Goal: Information Seeking & Learning: Learn about a topic

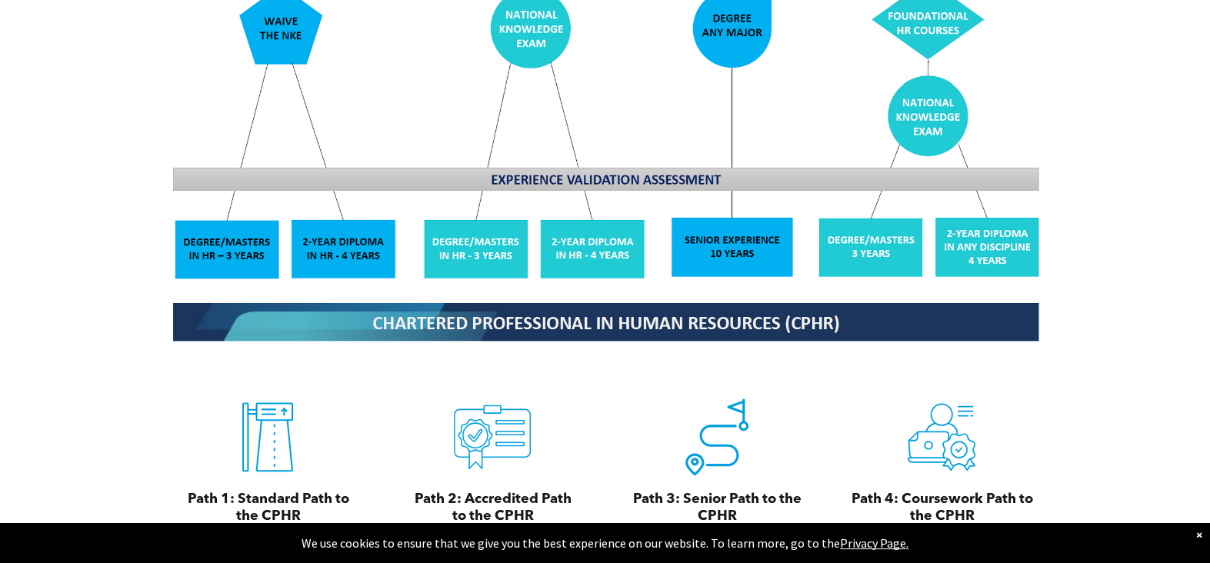
scroll to position [1615, 0]
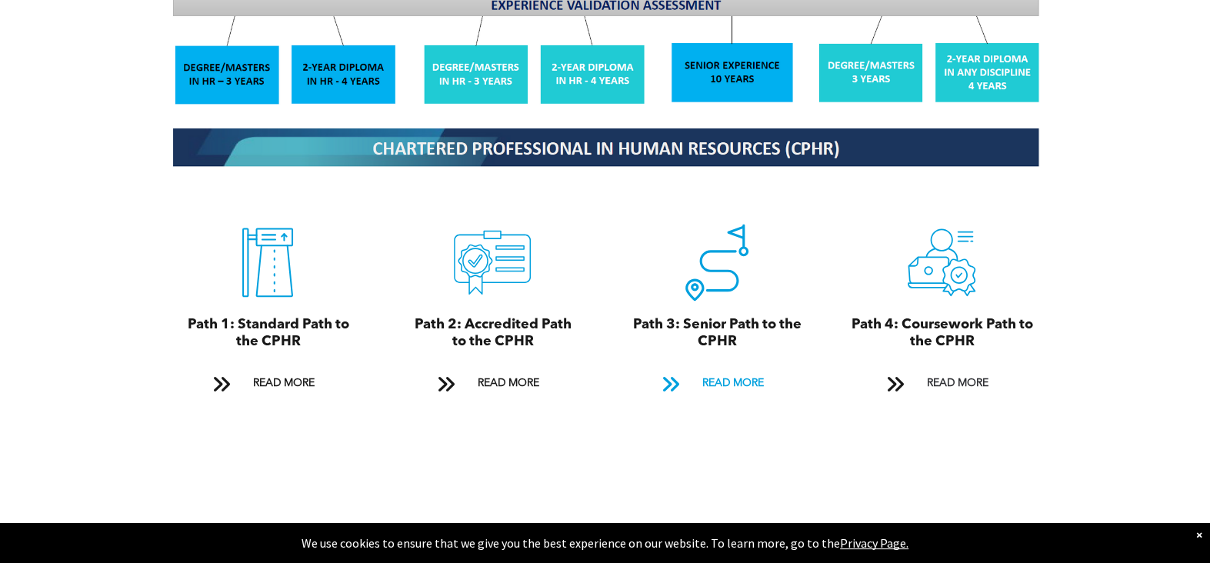
click at [741, 369] on span "READ MORE" at bounding box center [732, 383] width 72 height 28
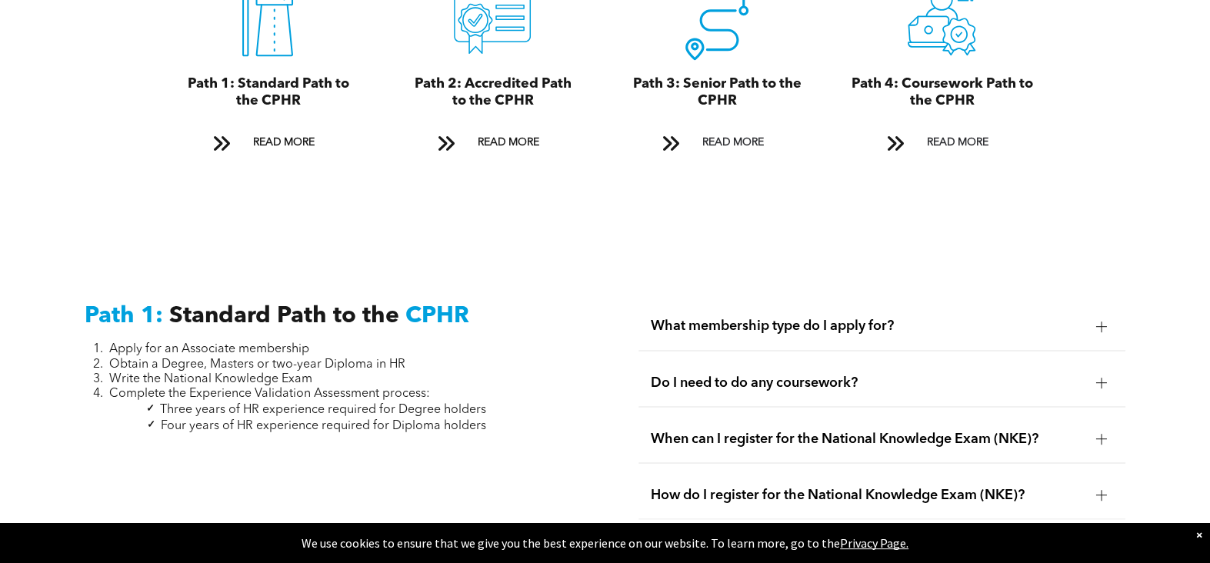
scroll to position [1925, 0]
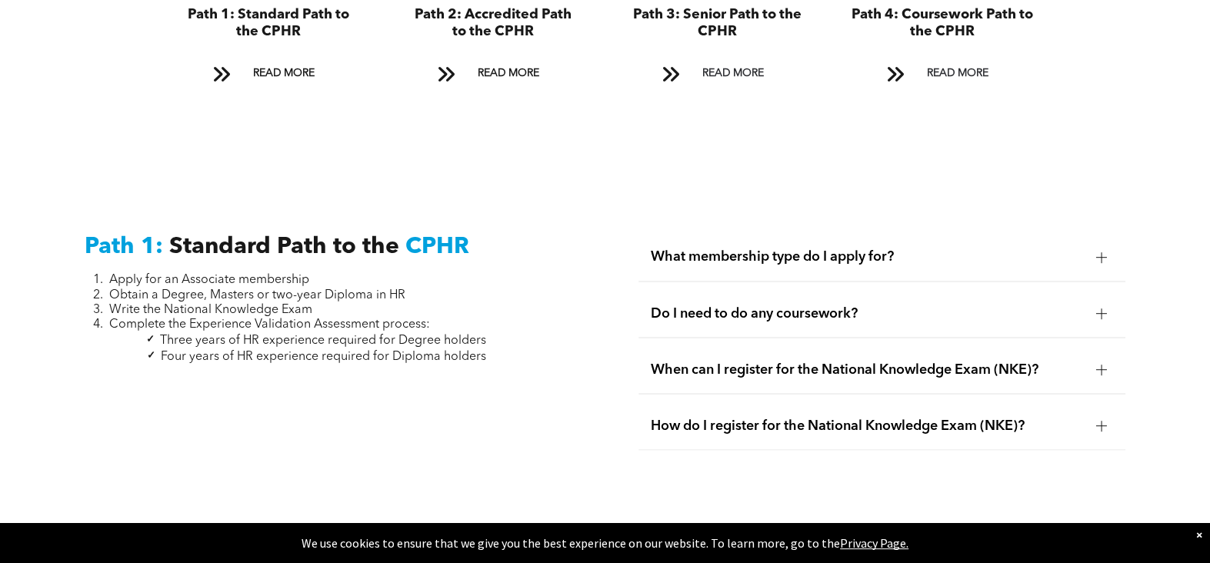
click at [824, 248] on span "What membership type do I apply for?" at bounding box center [867, 256] width 432 height 17
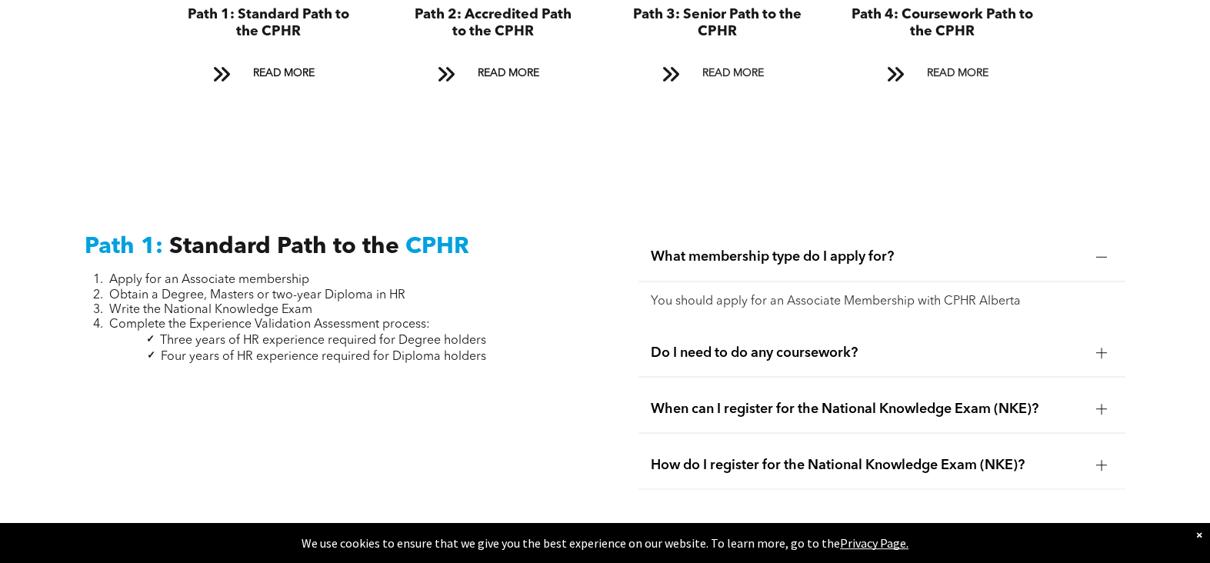
click at [824, 248] on span "What membership type do I apply for?" at bounding box center [867, 256] width 432 height 17
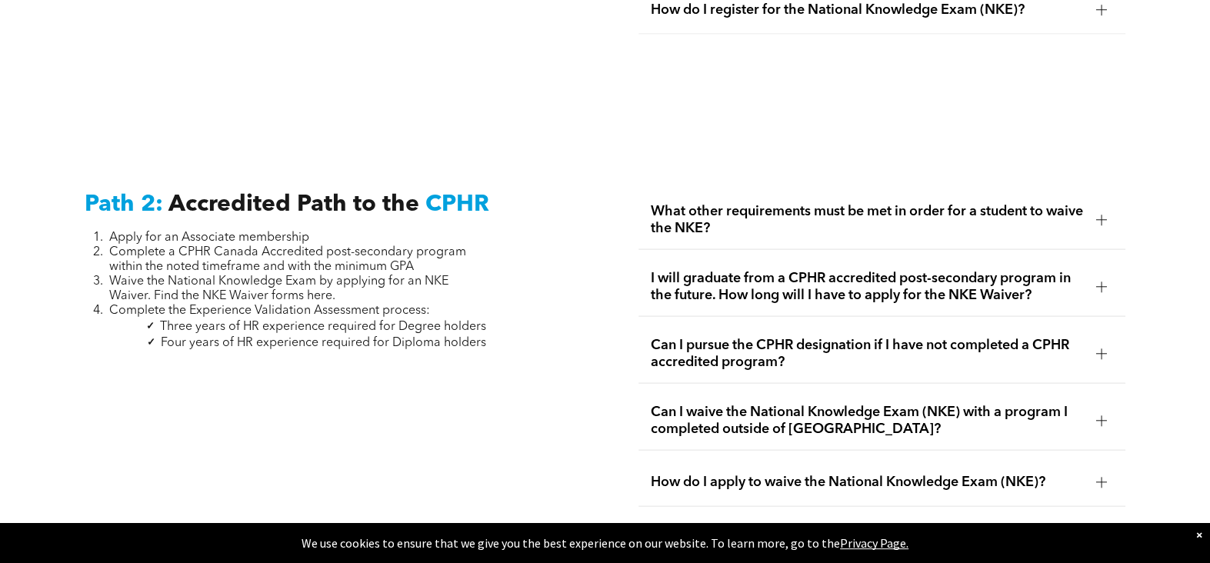
scroll to position [2387, 0]
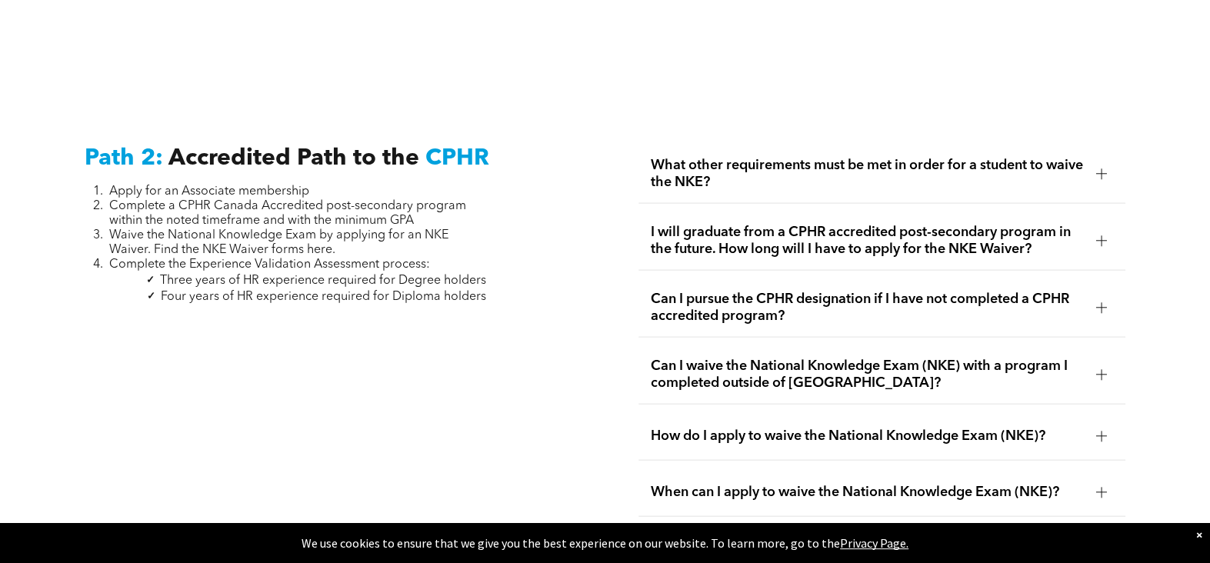
click at [899, 157] on span "What other requirements must be met in order for a student to waive the NKE?" at bounding box center [867, 174] width 432 height 34
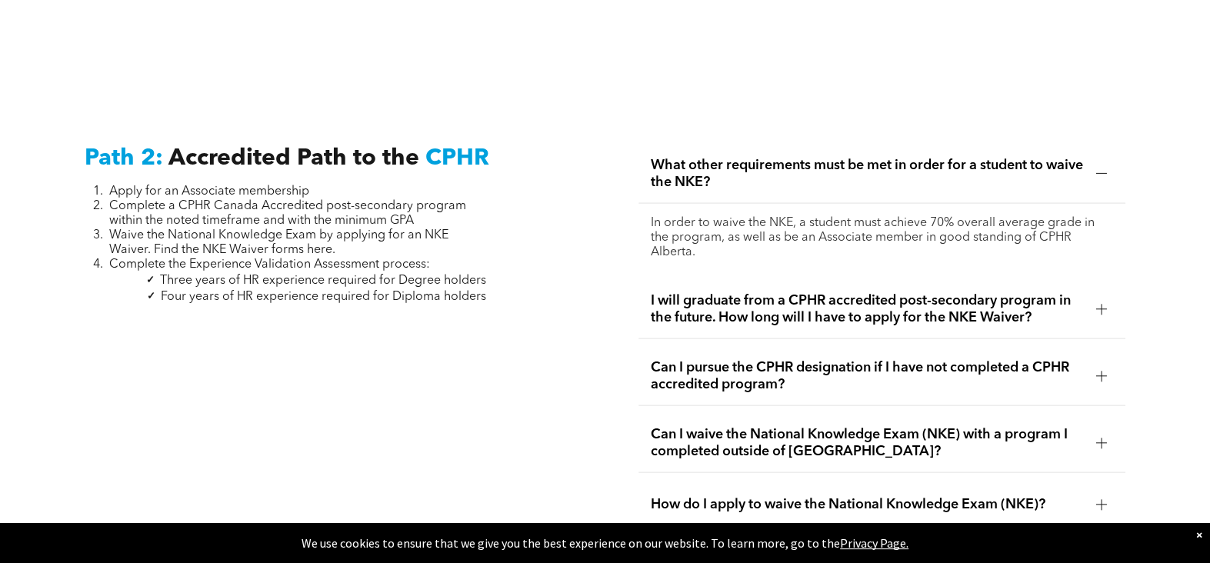
click at [899, 157] on span "What other requirements must be met in order for a student to waive the NKE?" at bounding box center [867, 174] width 432 height 34
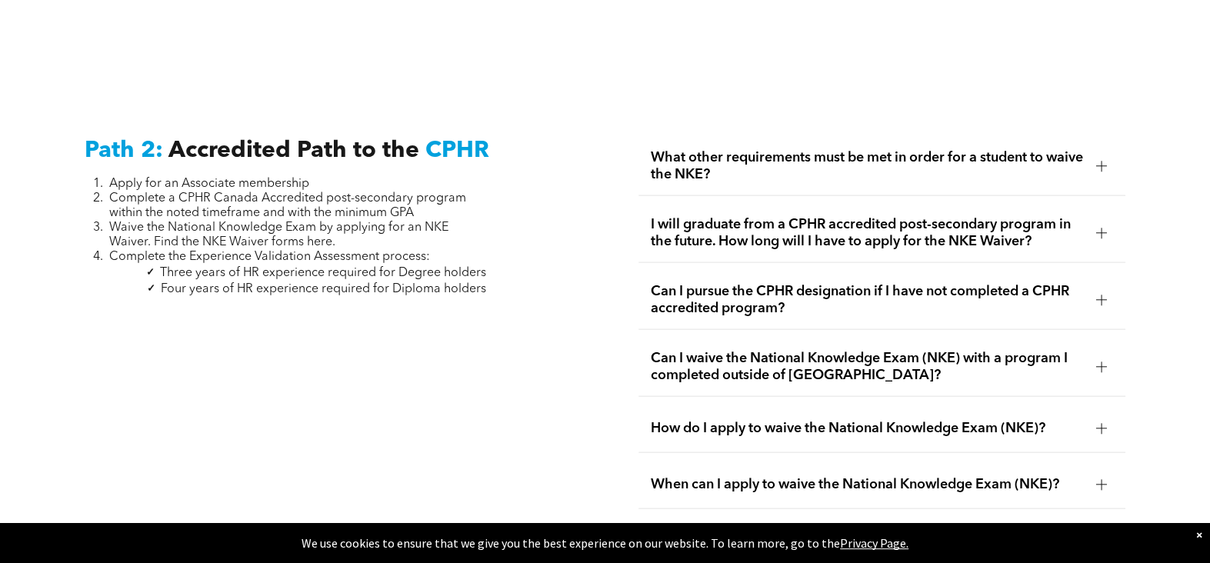
scroll to position [2464, 0]
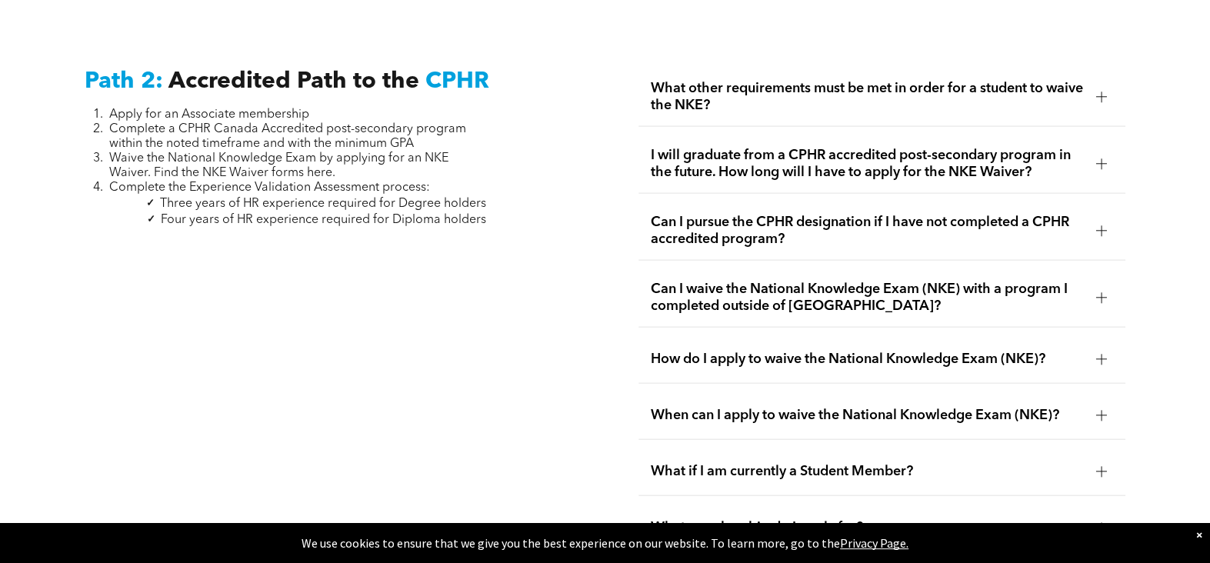
click at [1041, 214] on span "Can I pursue the CPHR designation if I have not completed a CPHR accredited pro…" at bounding box center [867, 231] width 432 height 34
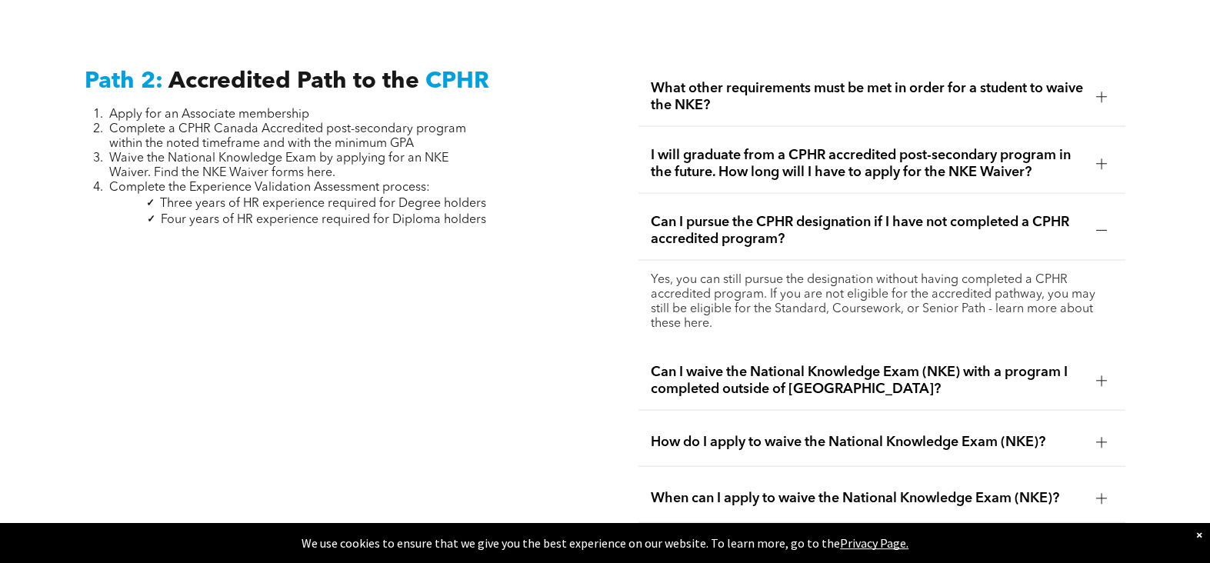
click at [1041, 214] on span "Can I pursue the CPHR designation if I have not completed a CPHR accredited pro…" at bounding box center [867, 231] width 432 height 34
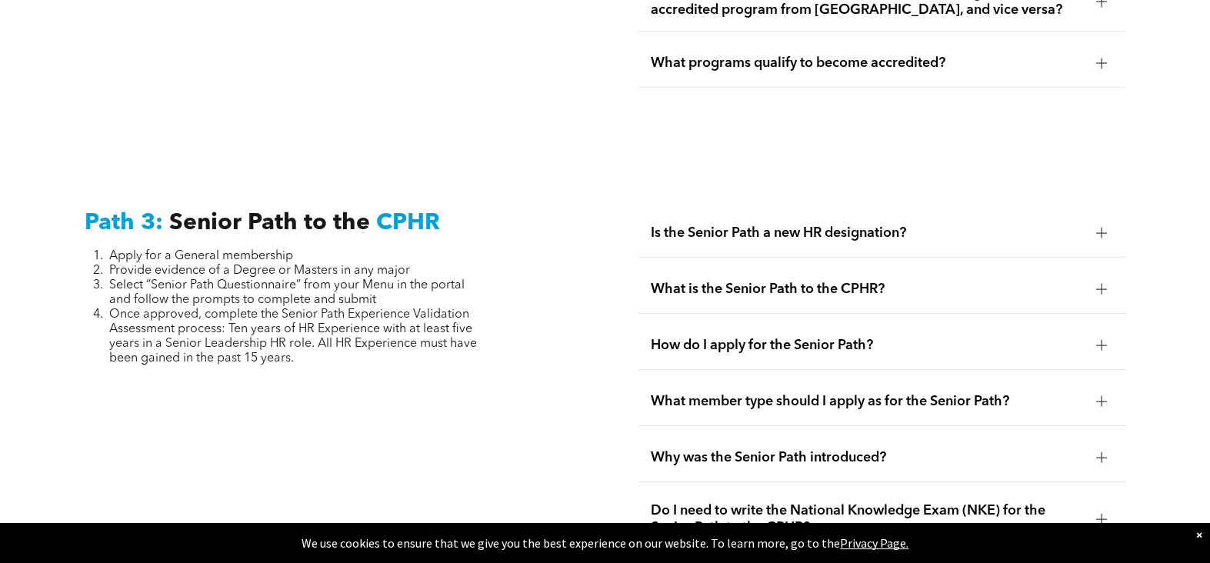
scroll to position [3695, 0]
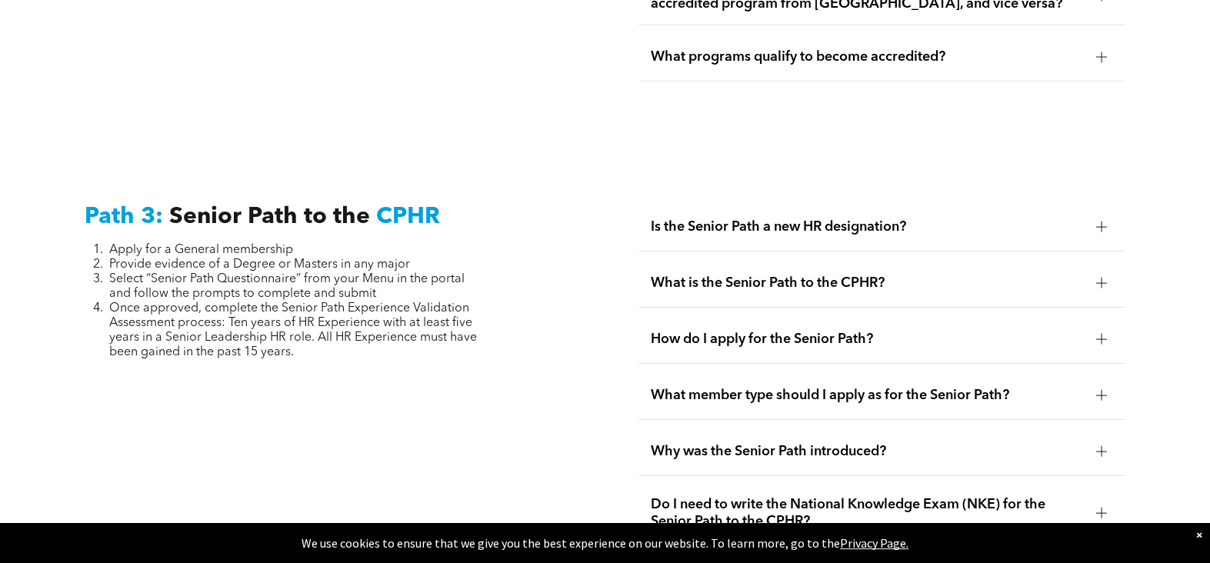
click at [849, 218] on span "Is the Senior Path a new HR designation?" at bounding box center [867, 226] width 432 height 17
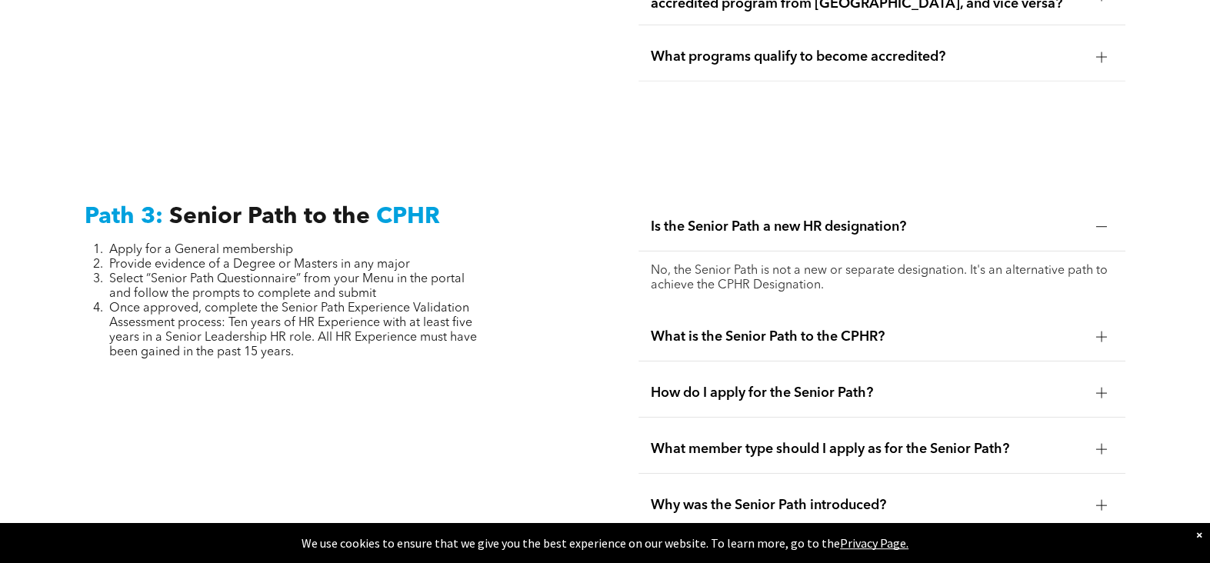
click at [849, 218] on span "Is the Senior Path a new HR designation?" at bounding box center [867, 226] width 432 height 17
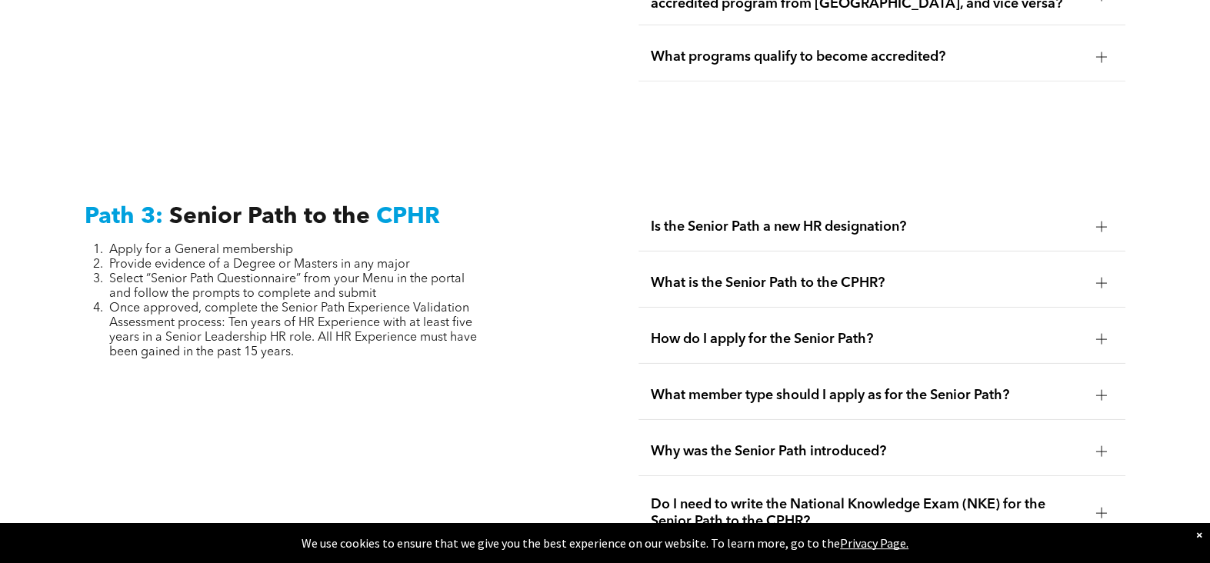
click at [857, 275] on span "What is the Senior Path to the CPHR?" at bounding box center [867, 283] width 432 height 17
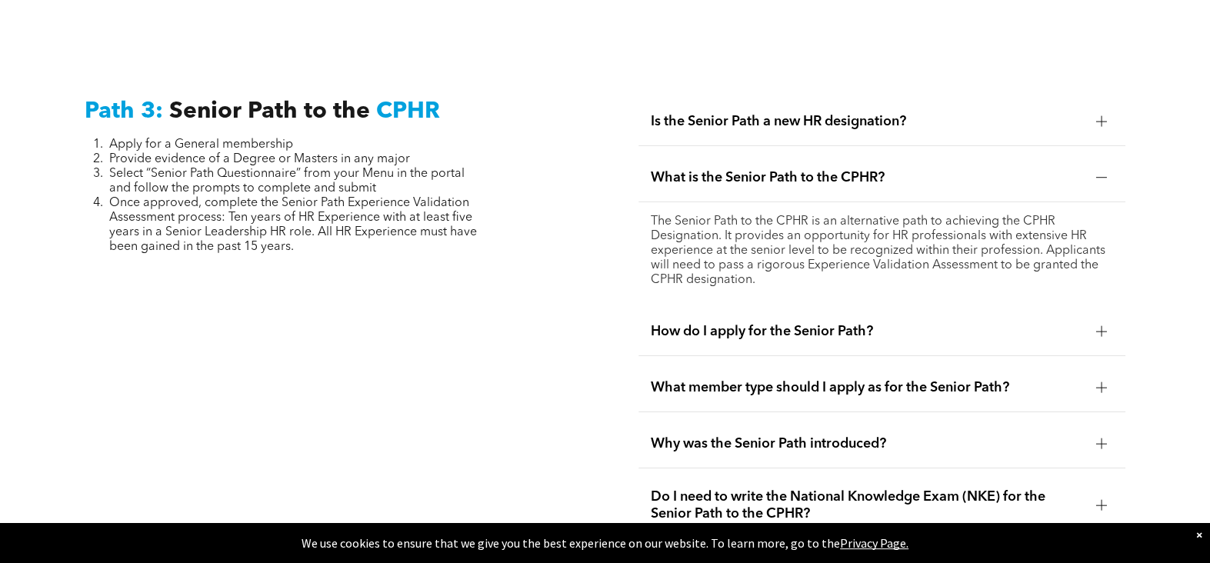
scroll to position [3848, 0]
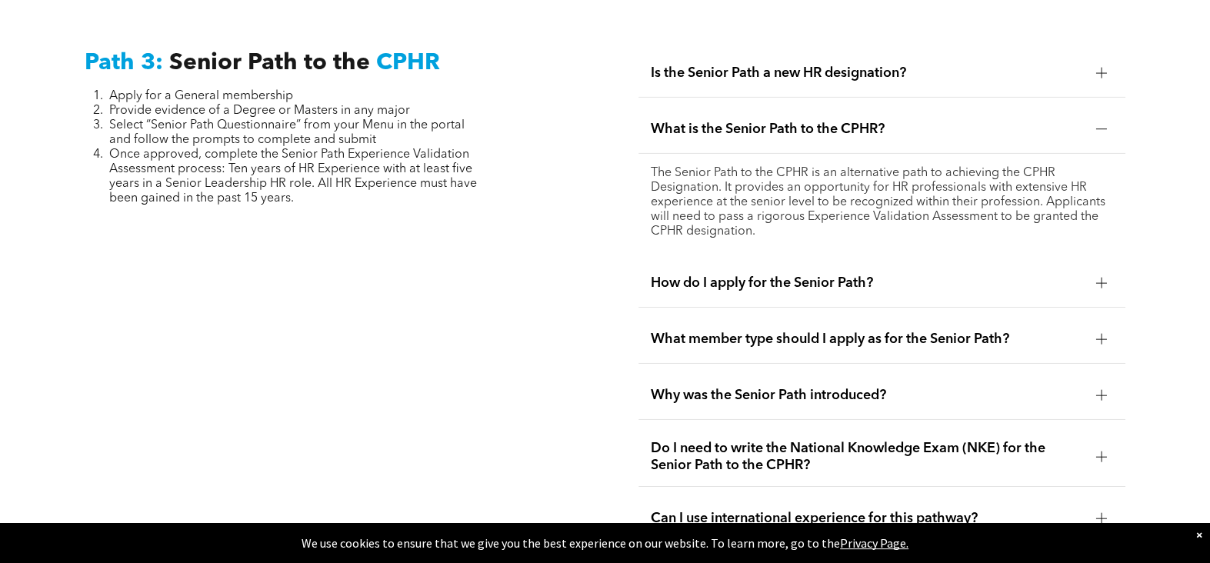
click at [871, 275] on span "How do I apply for the Senior Path?" at bounding box center [867, 283] width 432 height 17
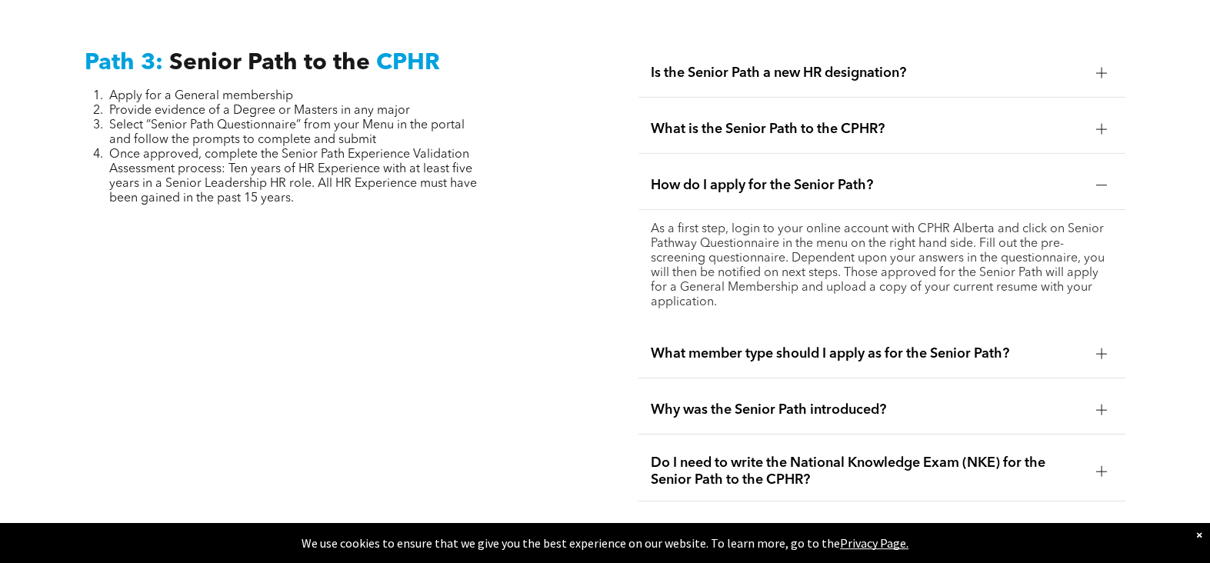
click at [905, 345] on span "What member type should I apply as for the Senior Path?" at bounding box center [867, 353] width 432 height 17
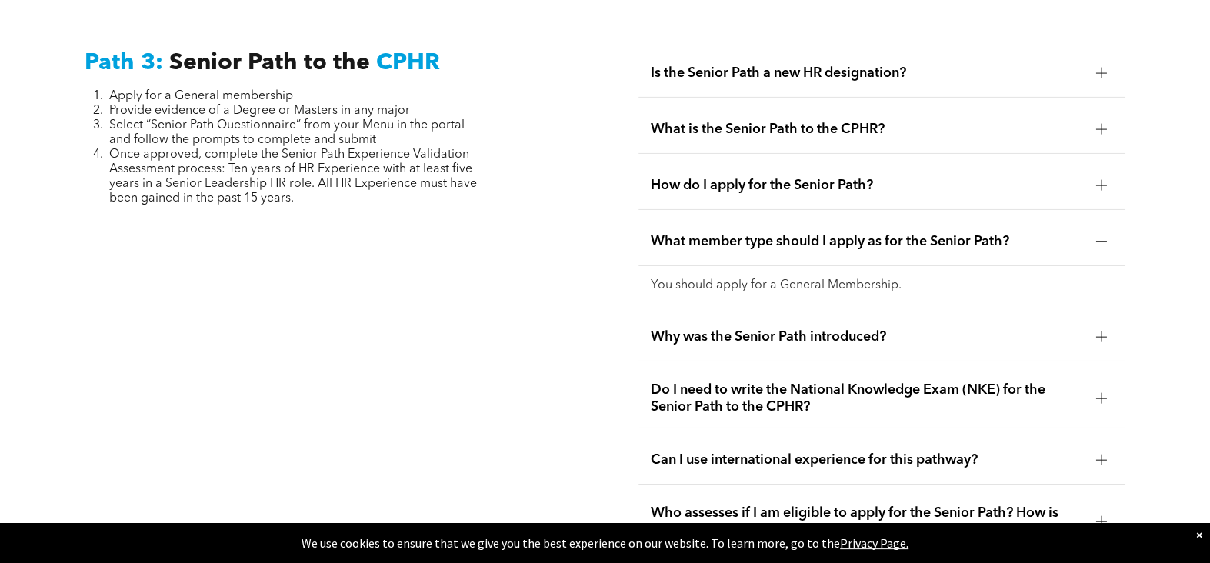
click at [897, 328] on span "Why was the Senior Path introduced?" at bounding box center [867, 336] width 432 height 17
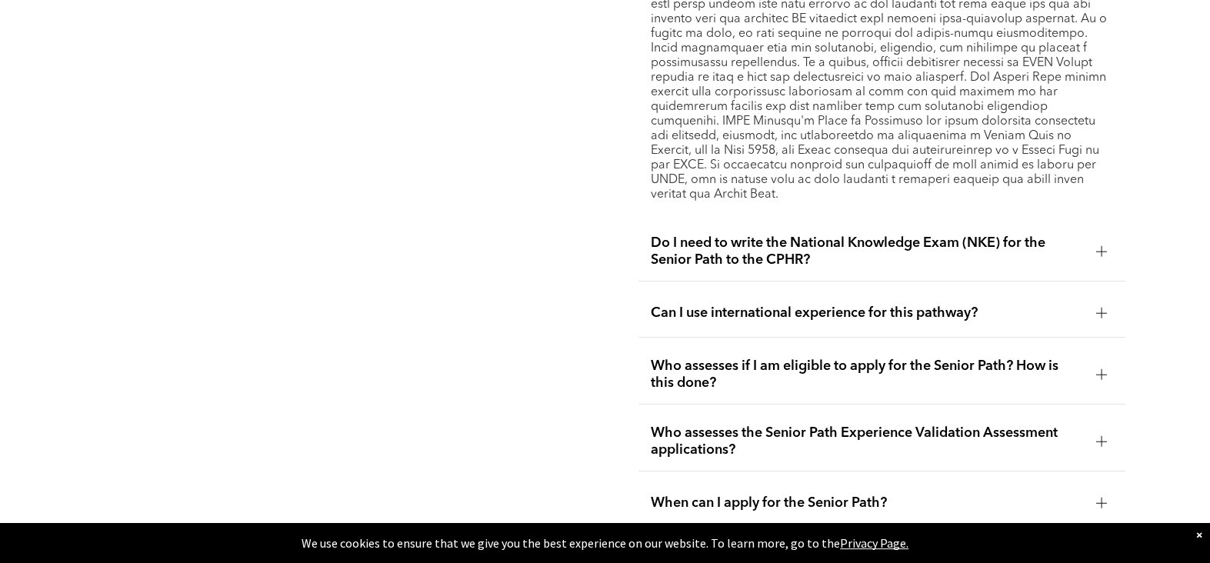
scroll to position [4233, 0]
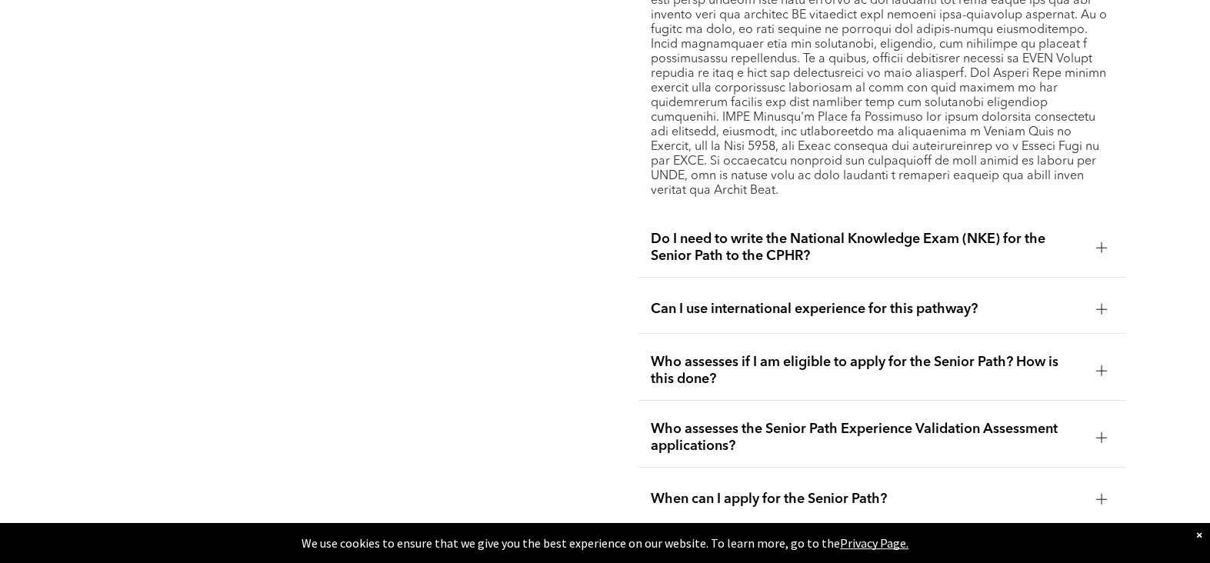
click at [918, 231] on span "Do I need to write the National Knowledge Exam (NKE) for the Senior Path to the…" at bounding box center [867, 248] width 432 height 34
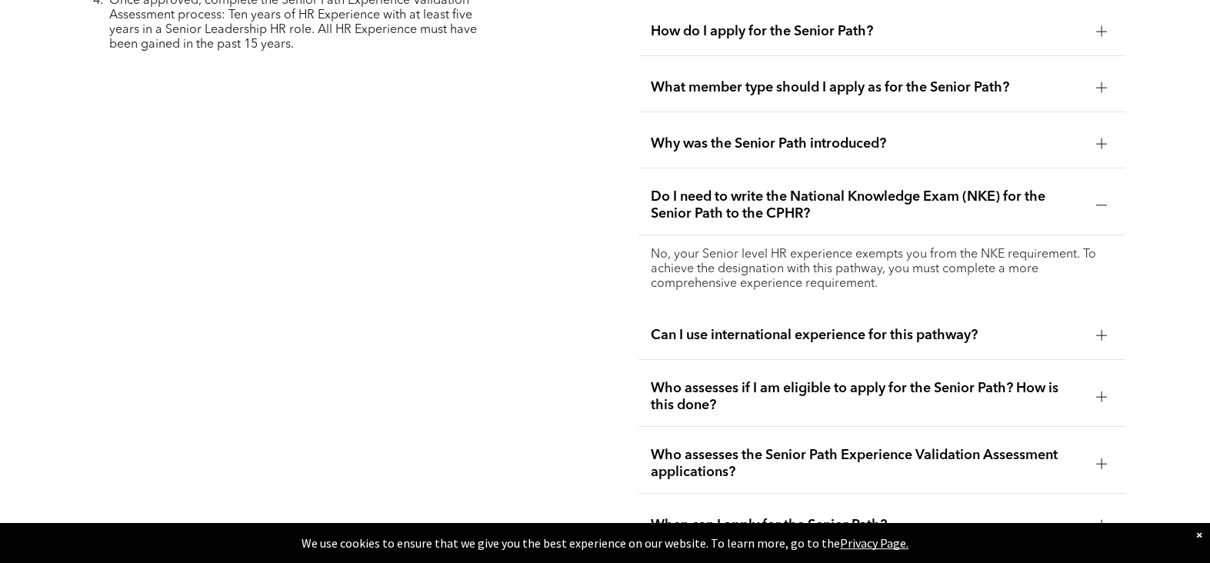
scroll to position [4079, 0]
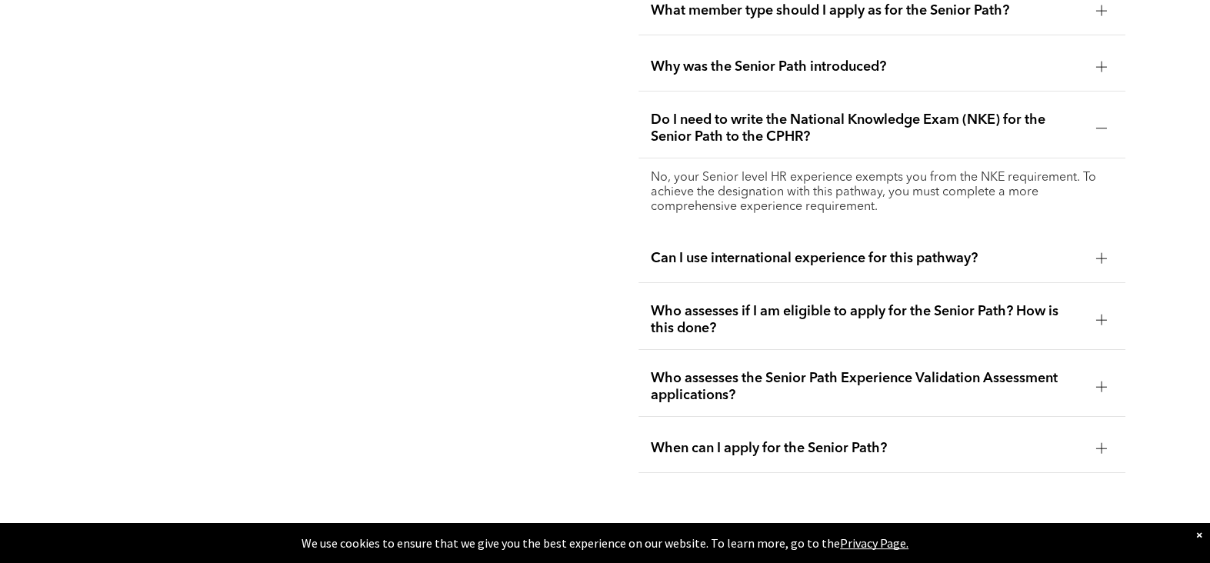
click at [935, 303] on span "Who assesses if I am eligible to apply for the Senior Path? How is this done?" at bounding box center [867, 320] width 432 height 34
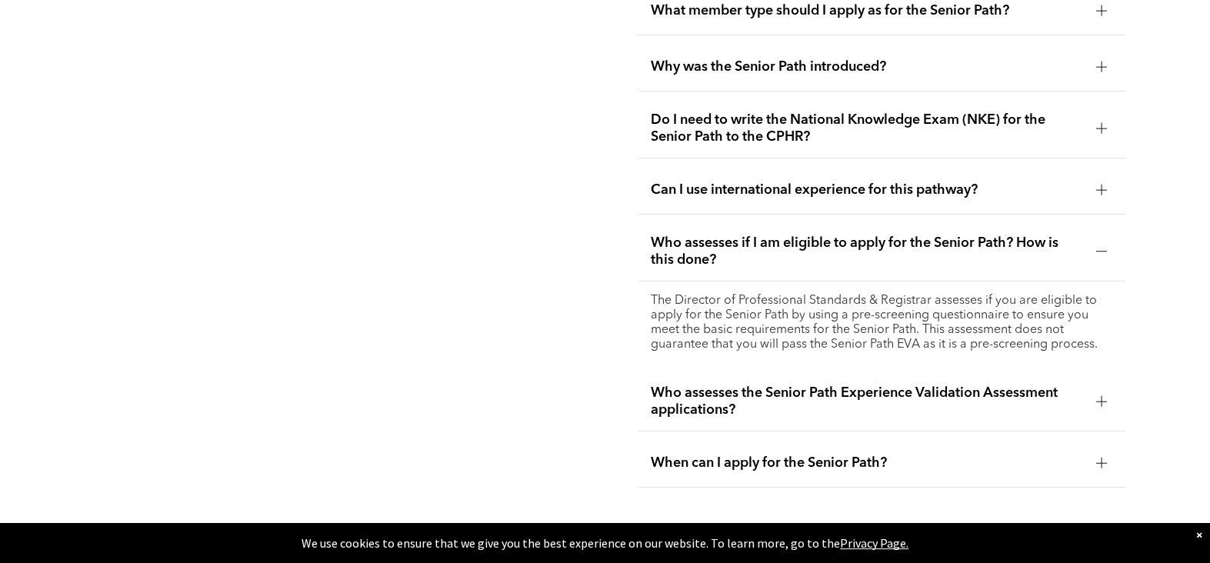
click at [938, 385] on span "Who assesses the Senior Path Experience Validation Assessment applications?" at bounding box center [867, 402] width 432 height 34
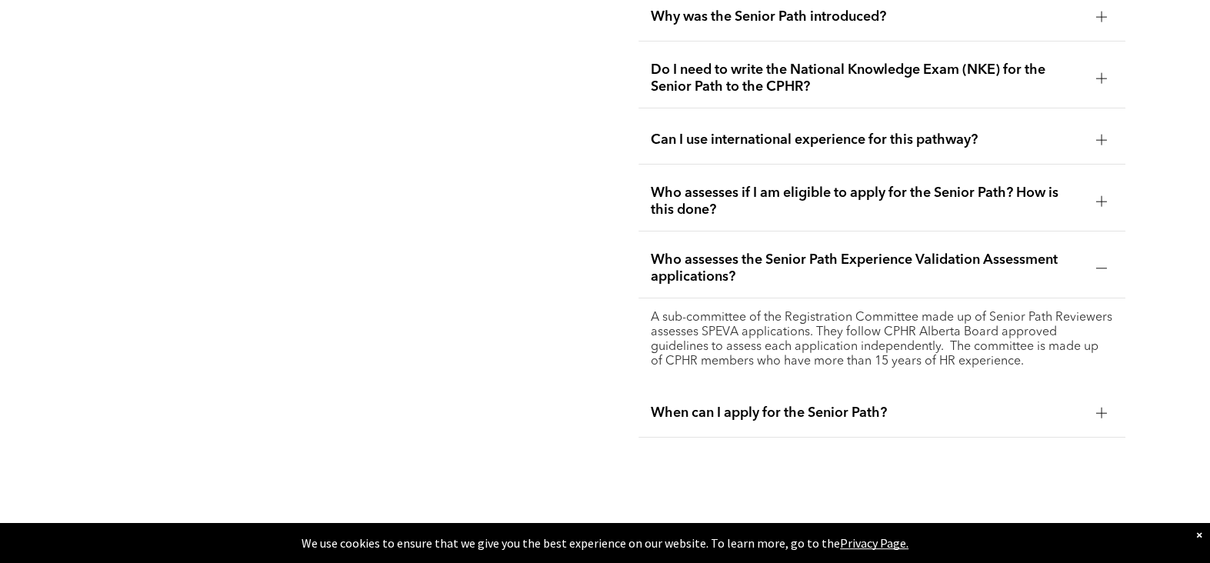
scroll to position [4156, 0]
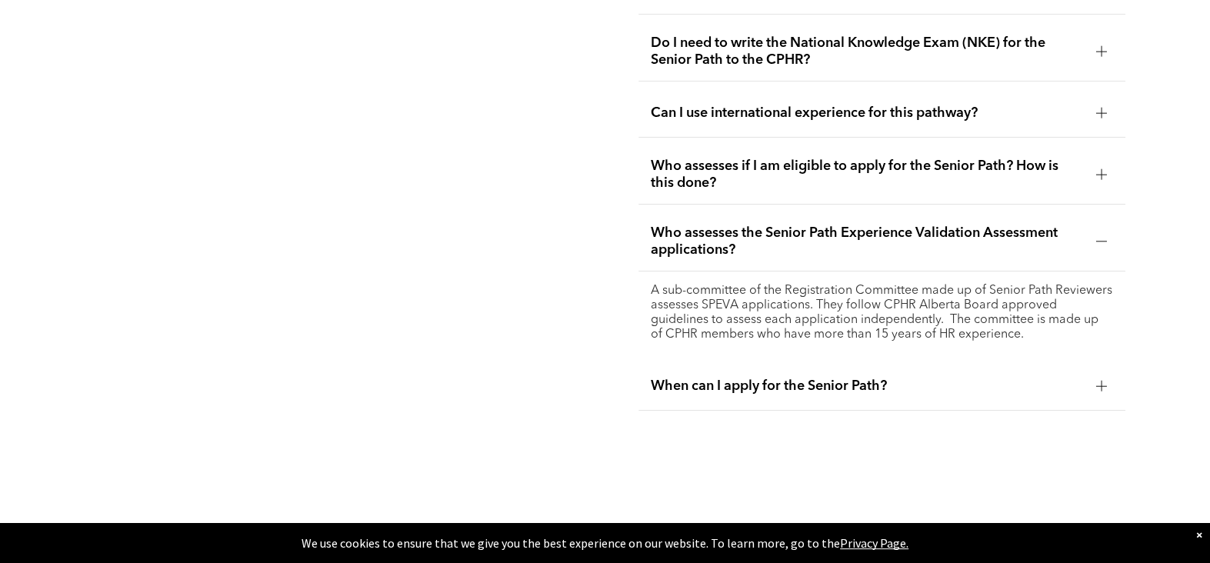
click at [925, 378] on span "When can I apply for the Senior Path?" at bounding box center [867, 386] width 432 height 17
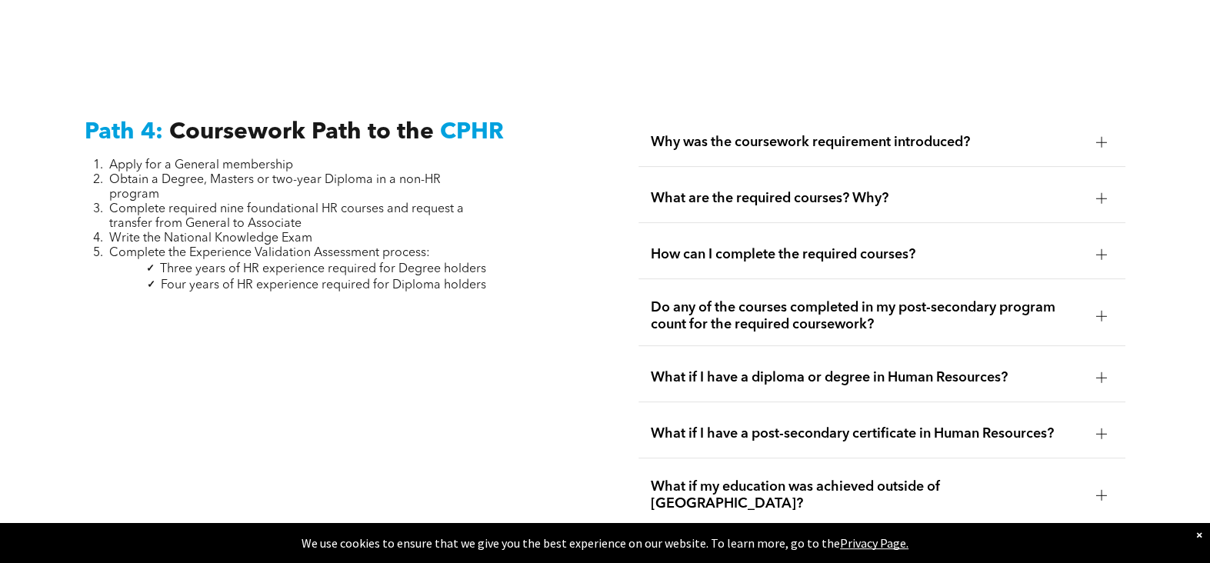
scroll to position [4464, 0]
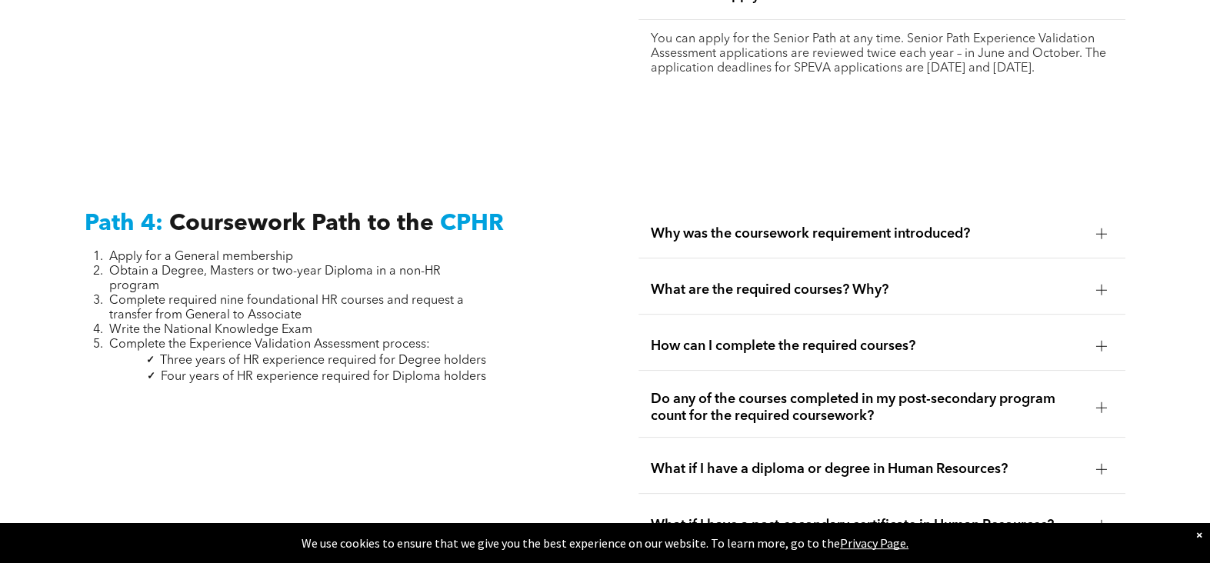
click at [872, 225] on span "Why was the coursework requirement introduced?" at bounding box center [867, 233] width 432 height 17
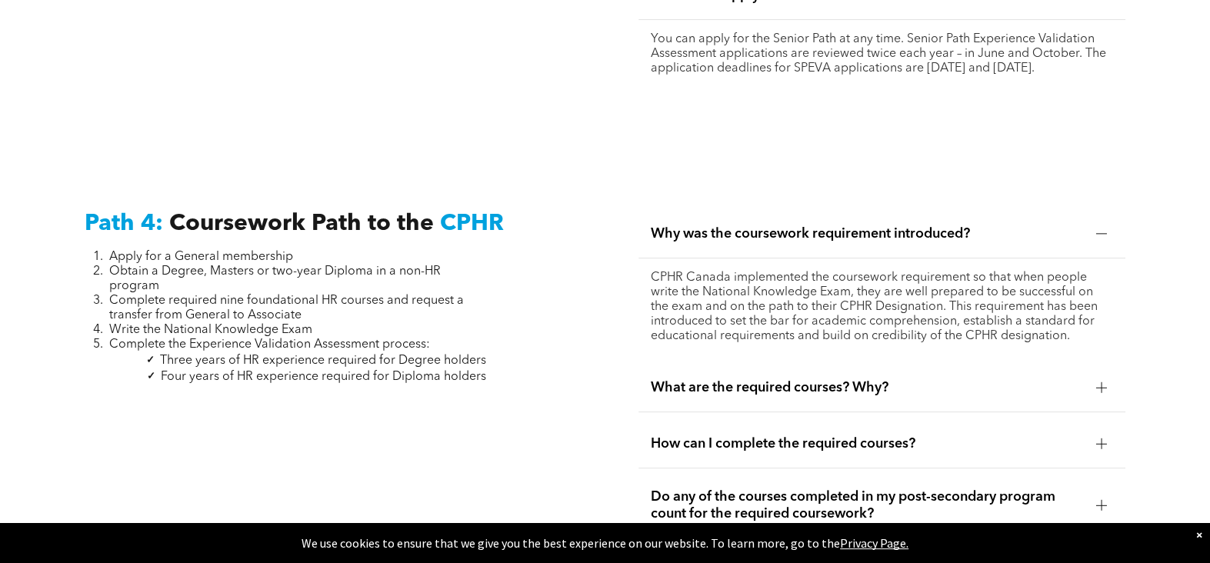
click at [872, 225] on span "Why was the coursework requirement introduced?" at bounding box center [867, 233] width 432 height 17
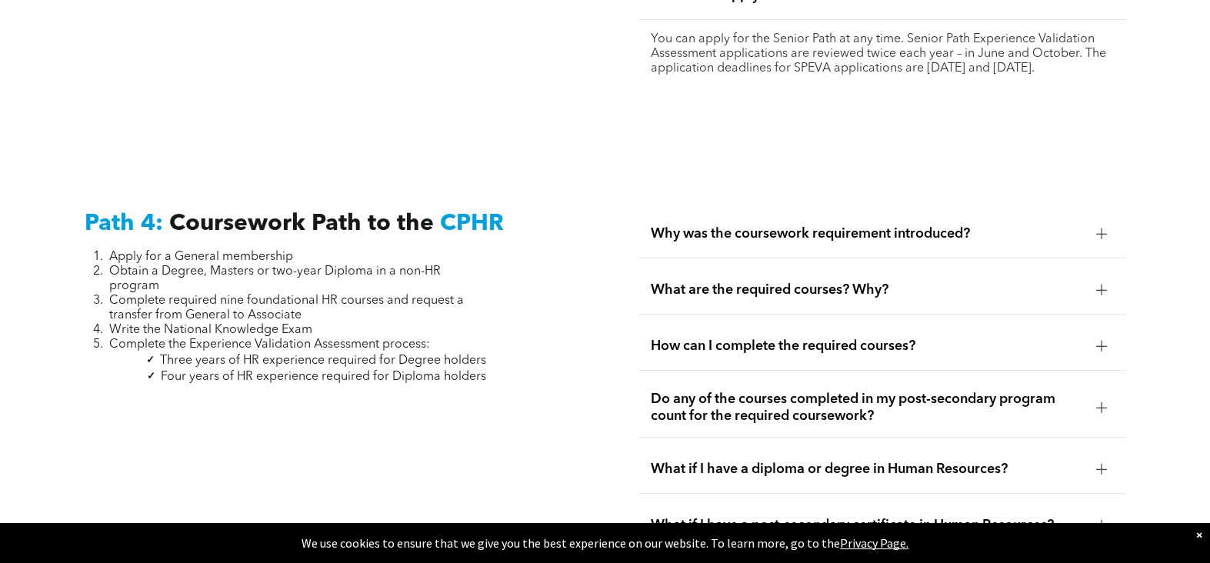
click at [886, 282] on span "What are the required courses? Why?" at bounding box center [867, 290] width 432 height 17
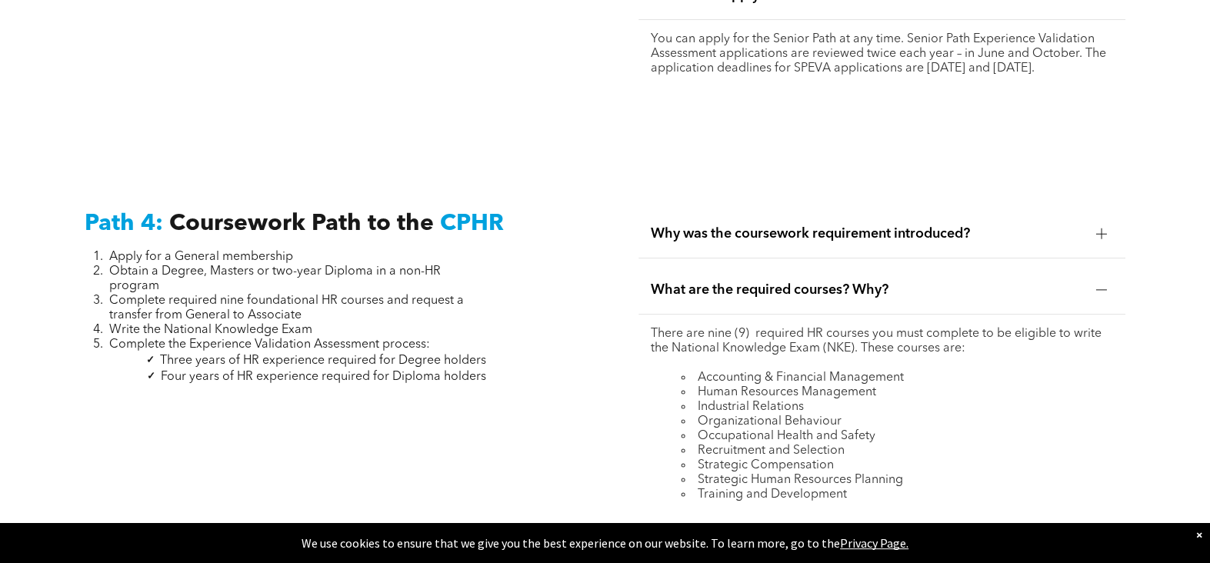
click at [886, 282] on span "What are the required courses? Why?" at bounding box center [867, 290] width 432 height 17
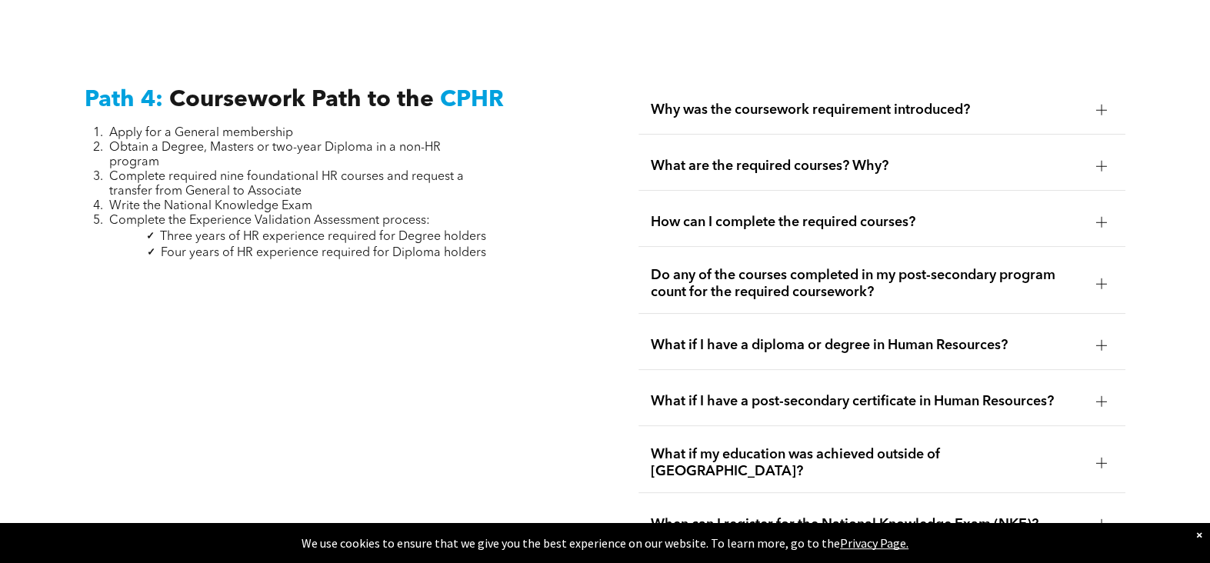
scroll to position [4618, 0]
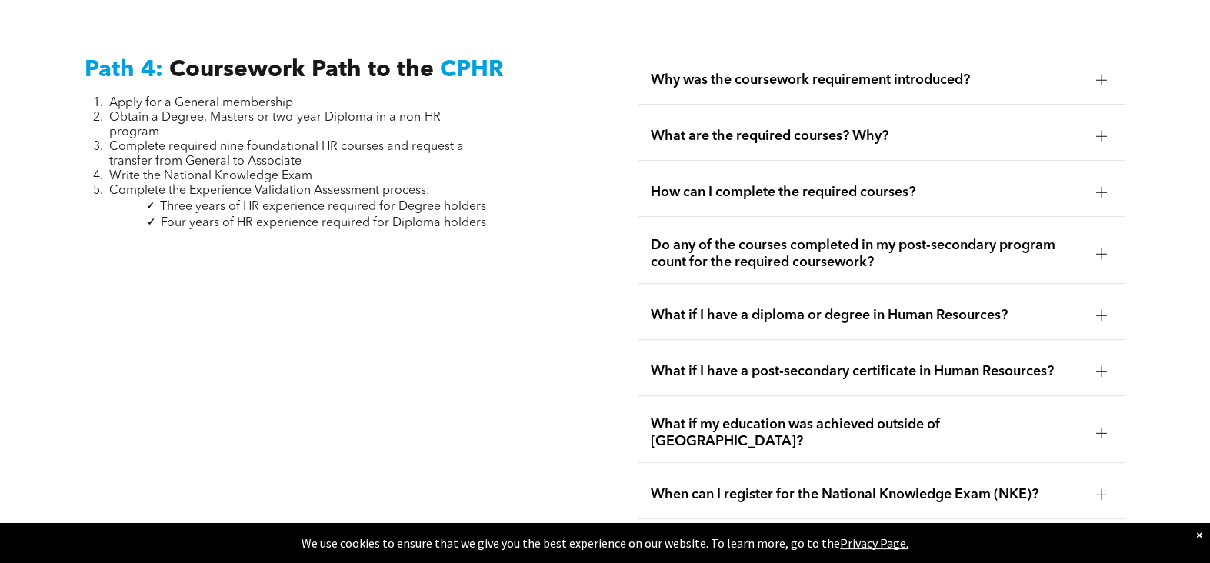
click at [910, 184] on span "How can I complete the required courses?" at bounding box center [867, 192] width 432 height 17
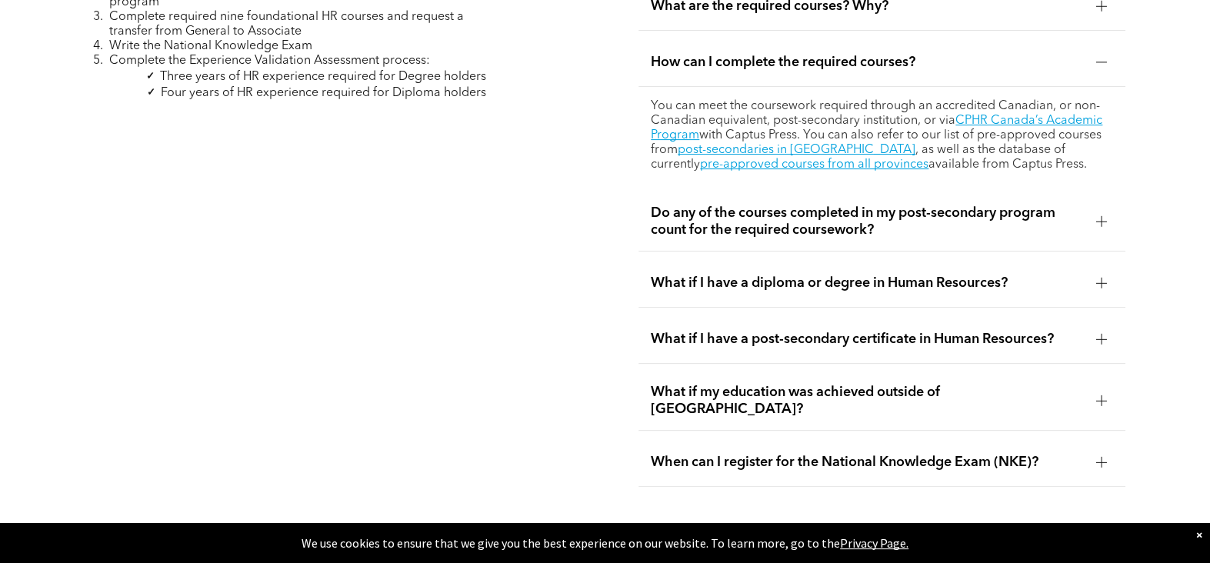
scroll to position [4771, 0]
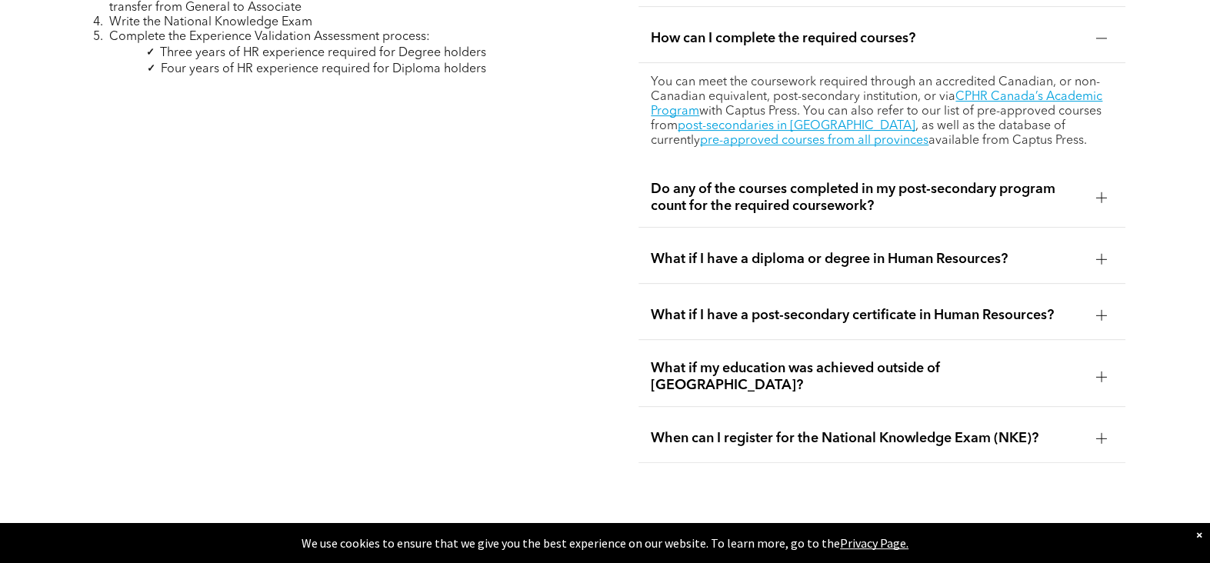
click at [882, 181] on span "Do any of the courses completed in my post-secondary program count for the requ…" at bounding box center [867, 198] width 432 height 34
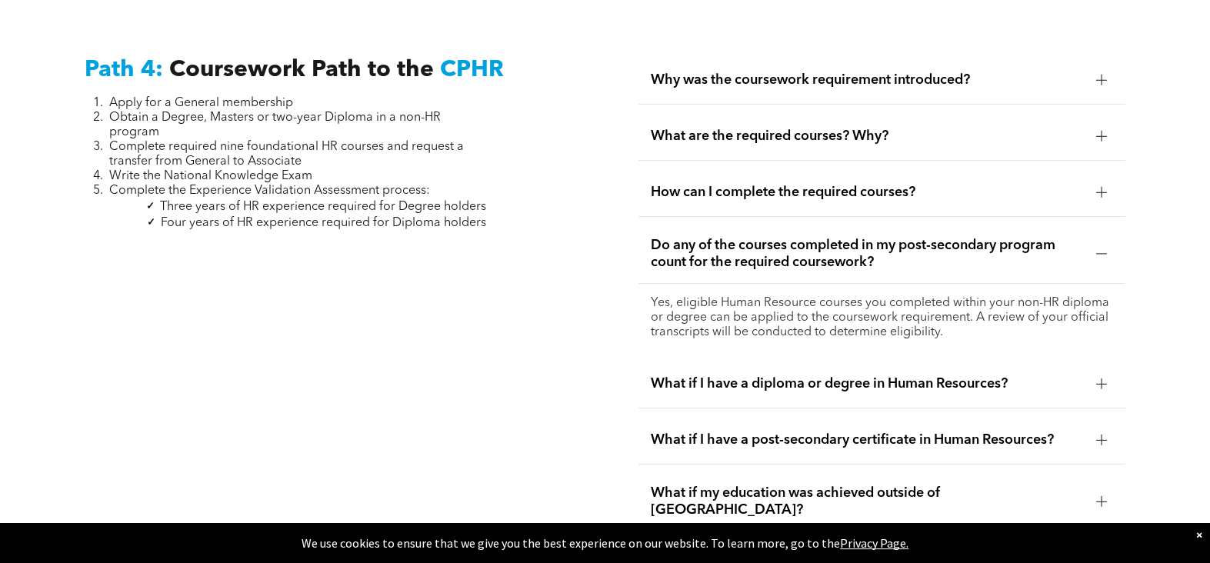
scroll to position [4695, 0]
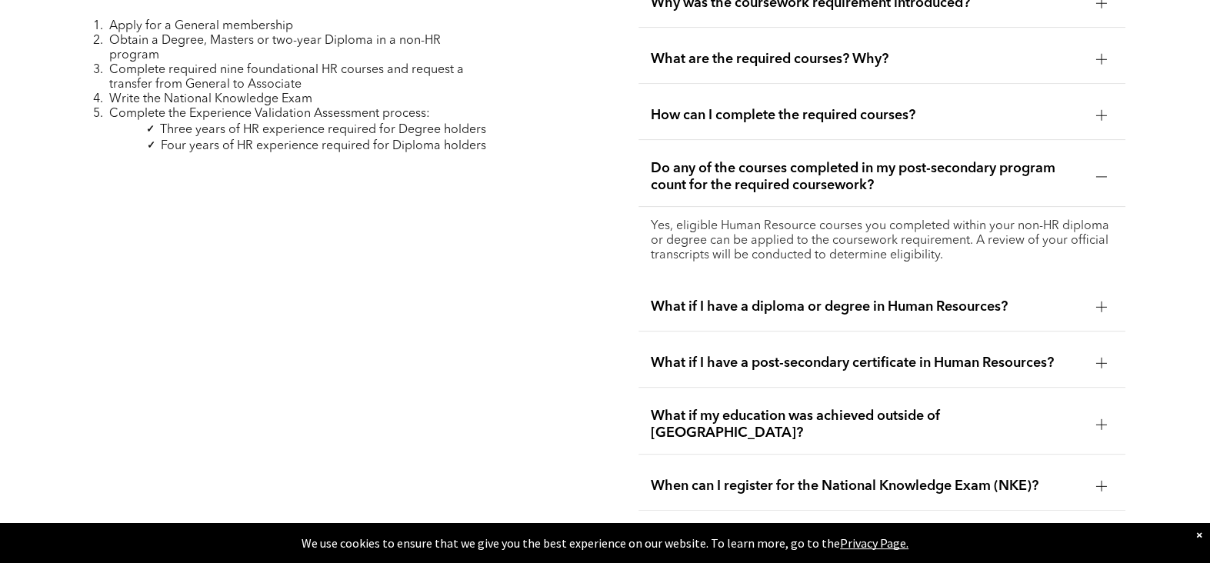
click at [898, 298] on span "What if I have a diploma or degree in Human Resources?" at bounding box center [867, 306] width 432 height 17
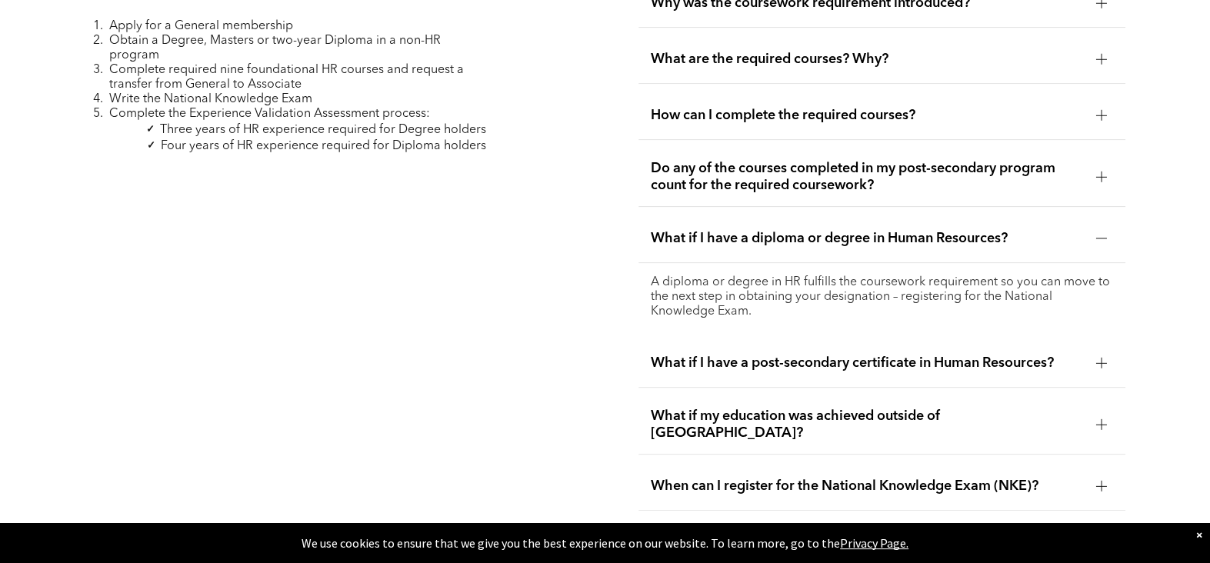
scroll to position [4771, 0]
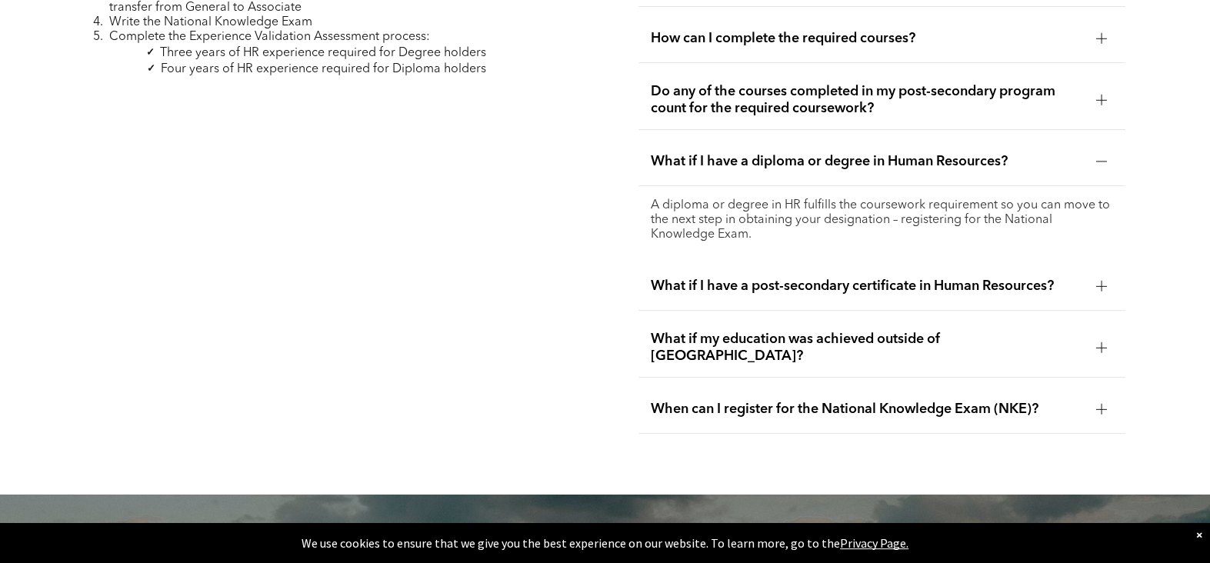
click at [934, 278] on span "What if I have a post-secondary certificate in Human Resources?" at bounding box center [867, 286] width 432 height 17
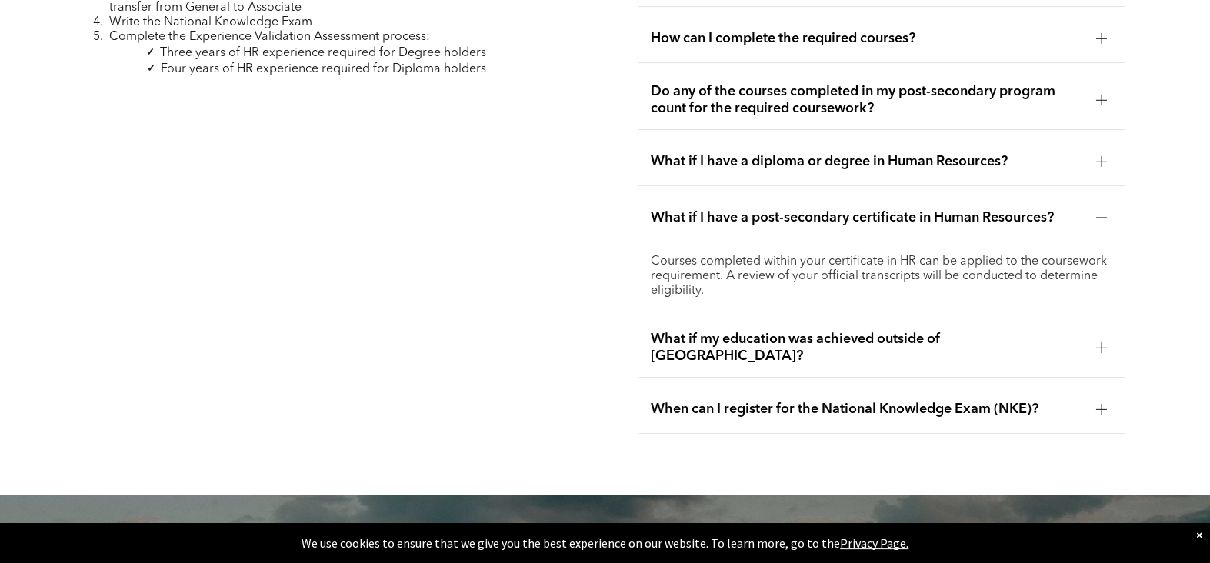
click at [988, 331] on span "What if my education was achieved outside of [GEOGRAPHIC_DATA]?" at bounding box center [867, 348] width 432 height 34
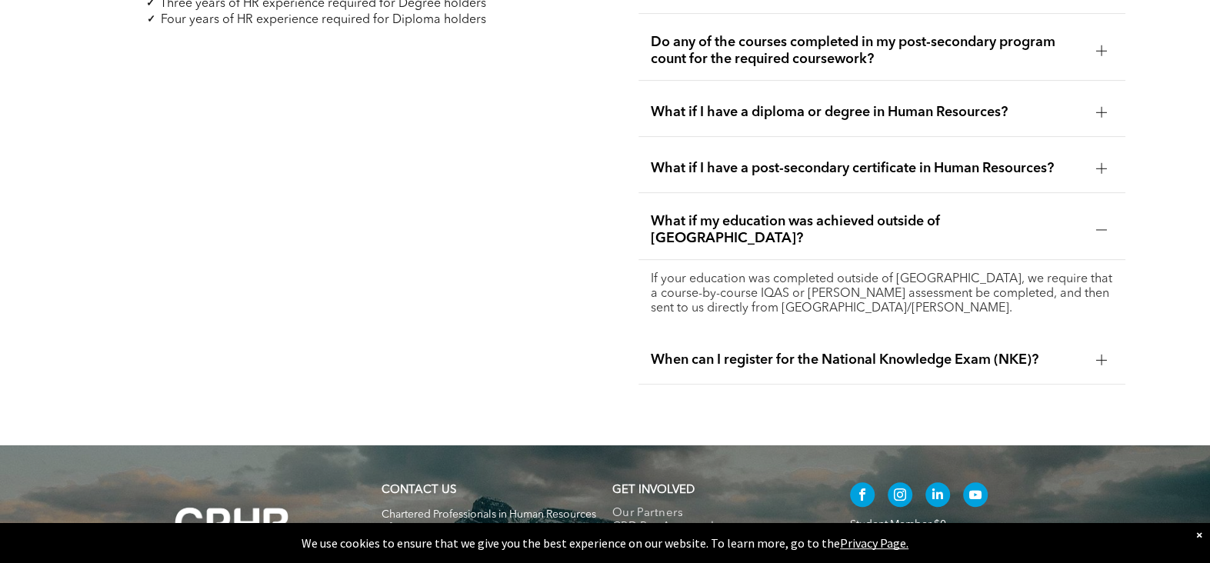
scroll to position [4848, 0]
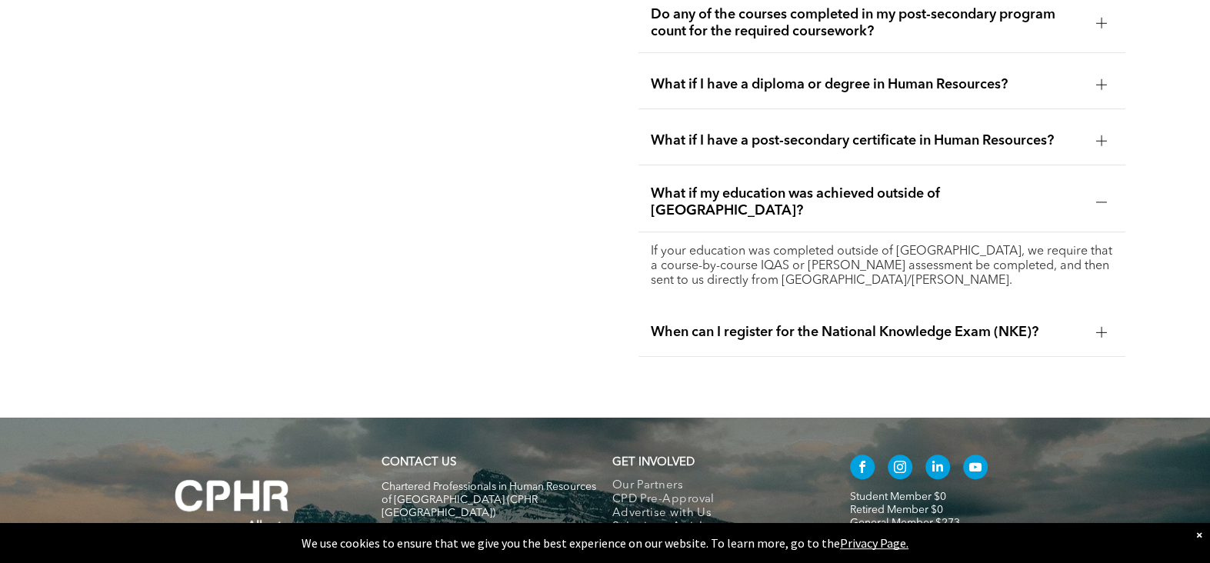
click at [1045, 324] on span "When can I register for the National Knowledge Exam (NKE)?" at bounding box center [867, 332] width 432 height 17
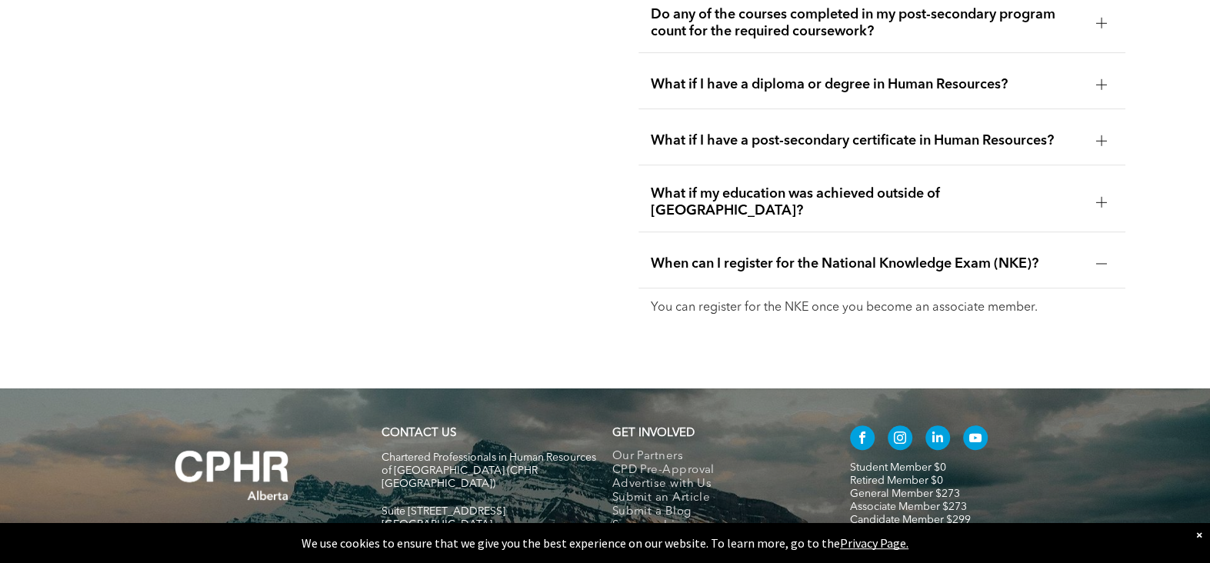
scroll to position [4695, 0]
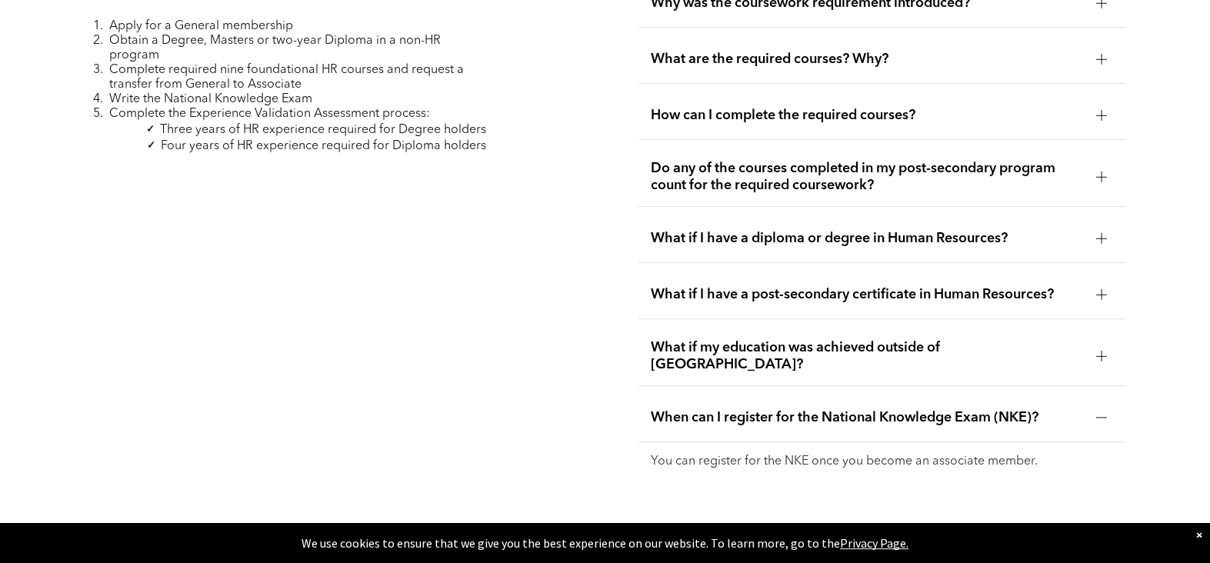
click at [1103, 417] on div at bounding box center [1101, 417] width 11 height 1
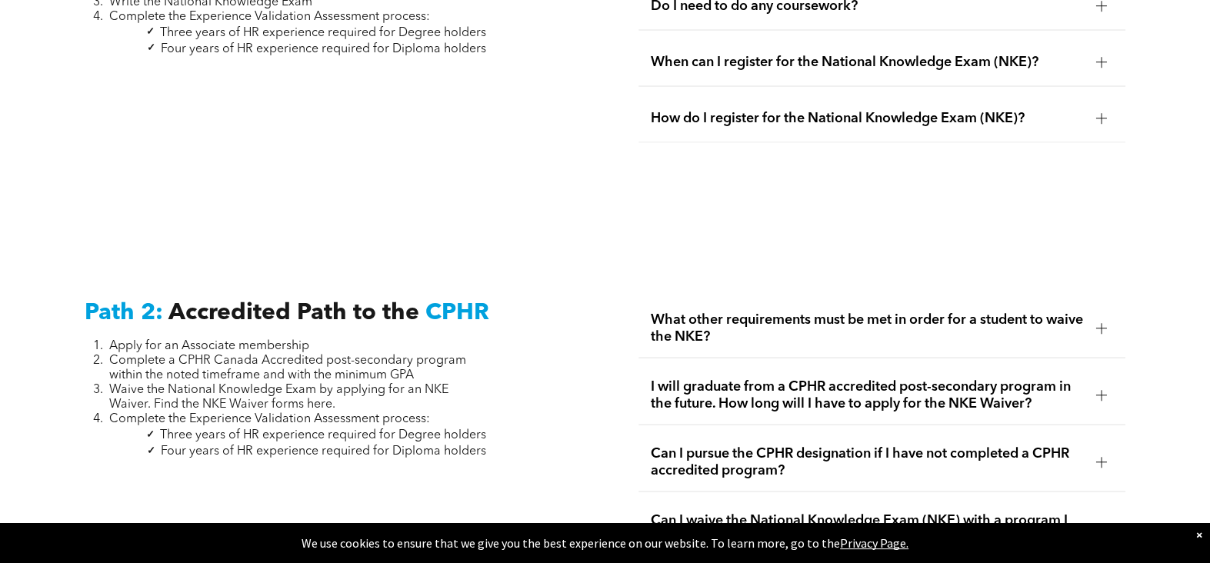
scroll to position [1956, 0]
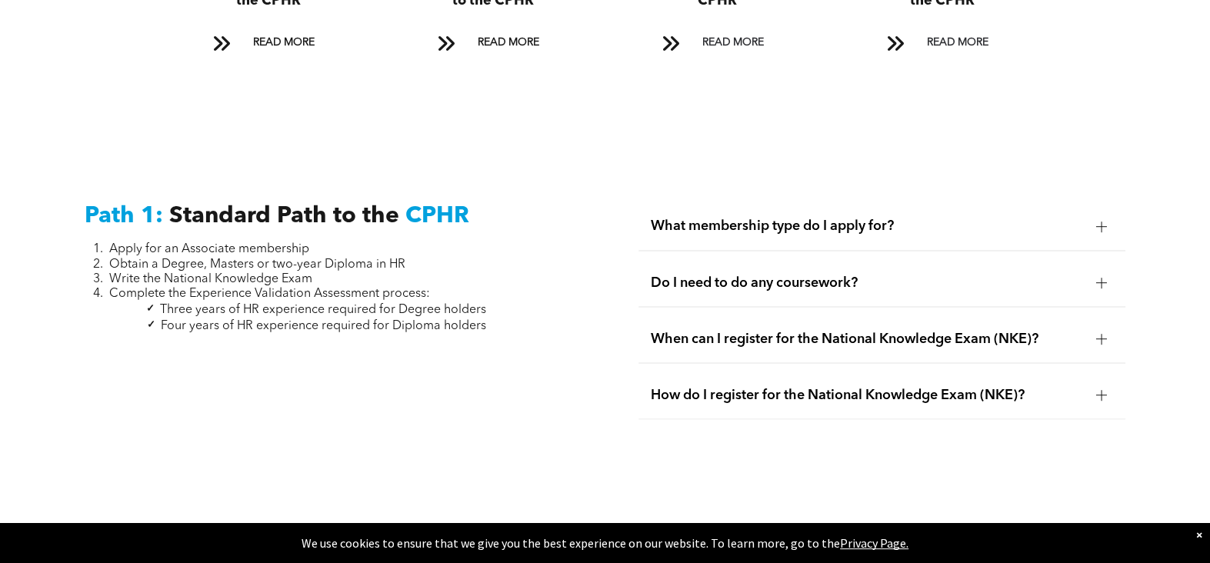
click at [747, 274] on span "Do I need to do any coursework?" at bounding box center [867, 282] width 432 height 17
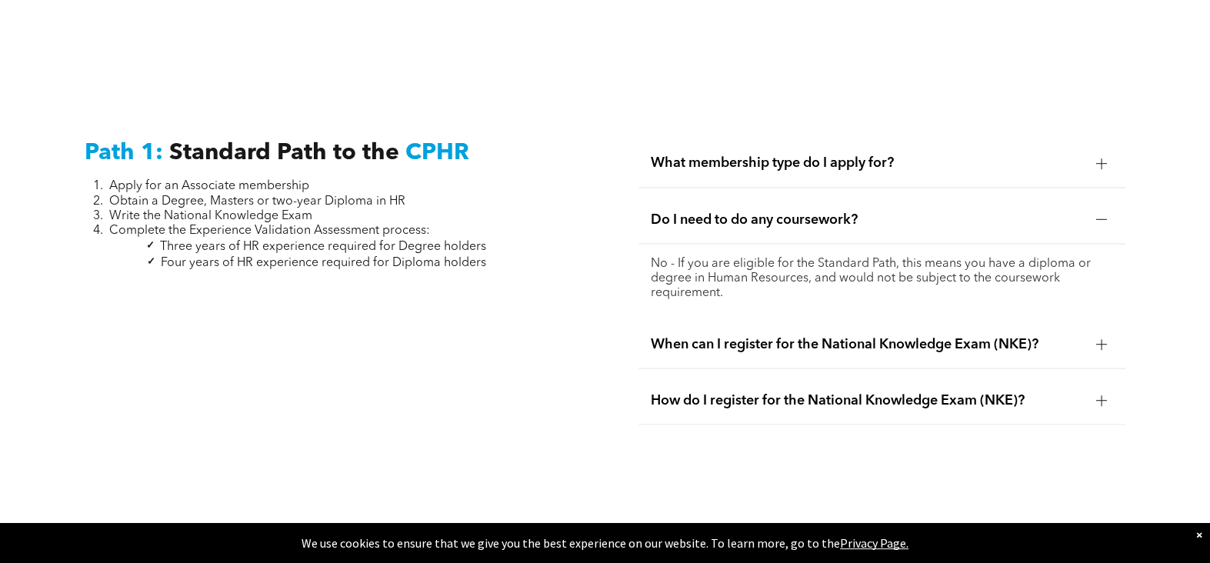
scroll to position [2033, 0]
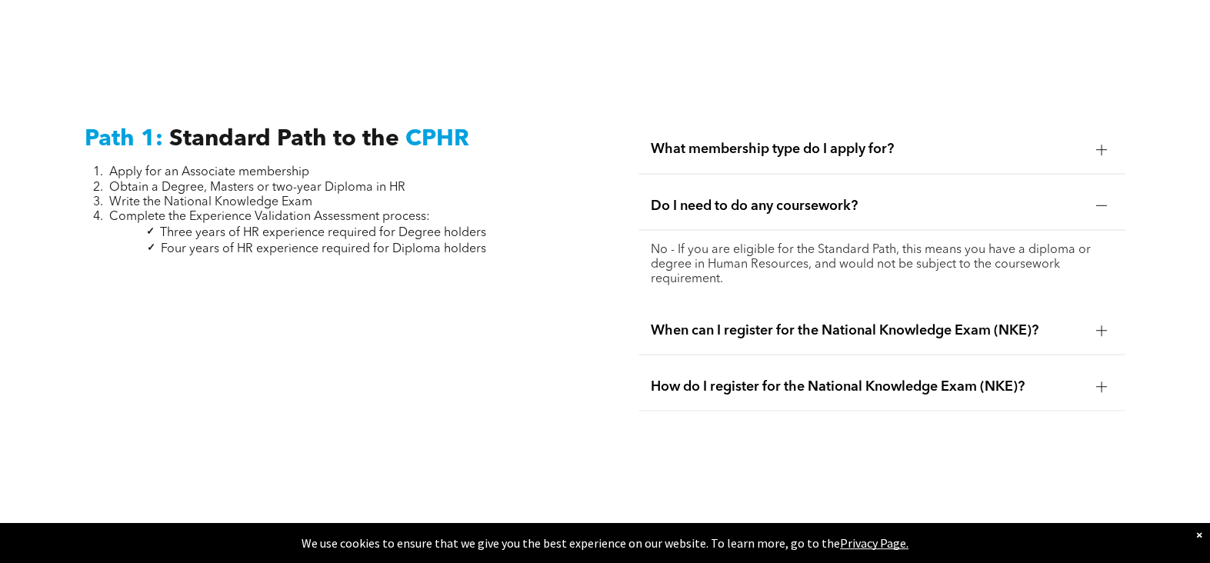
click at [909, 322] on span "When can I register for the National Knowledge Exam (NKE)?" at bounding box center [867, 330] width 432 height 17
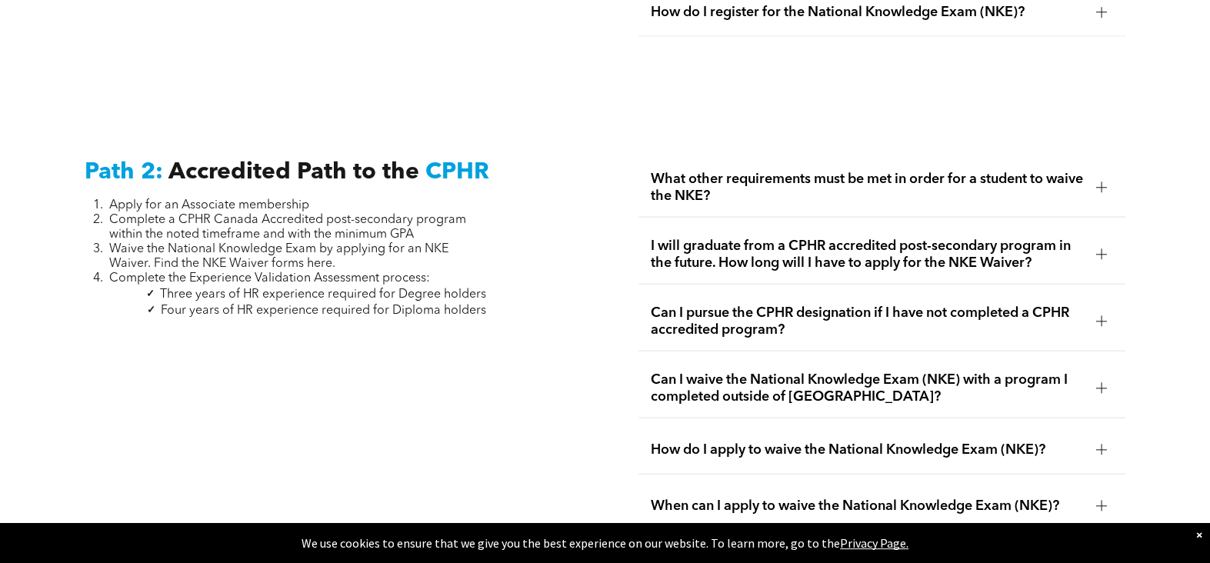
scroll to position [2418, 0]
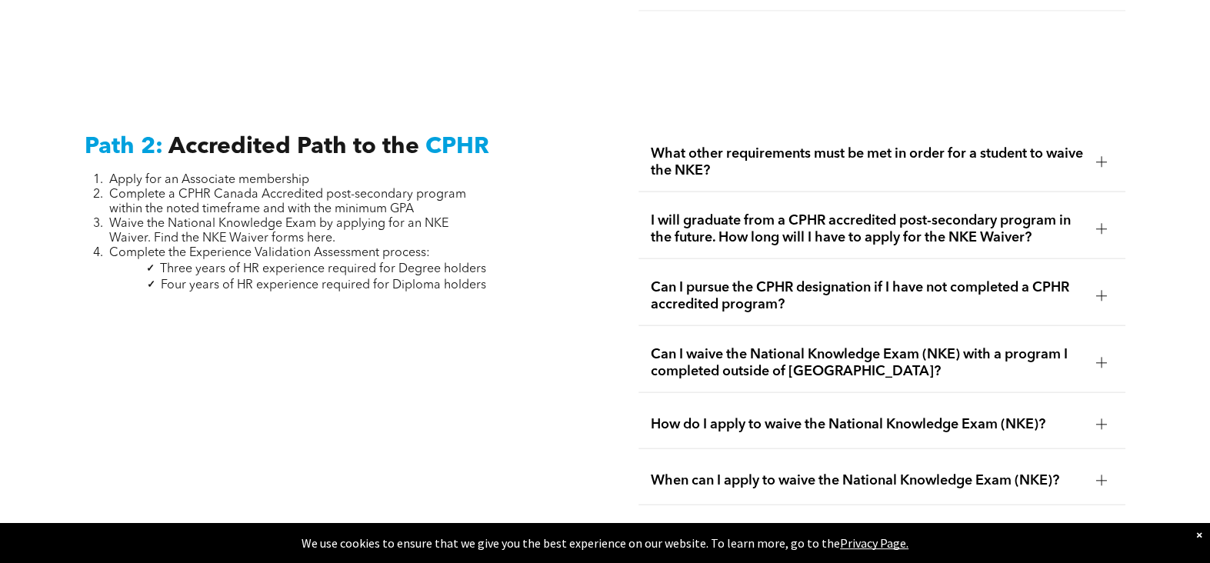
click at [1022, 212] on span "I will graduate from a CPHR accredited post-secondary program in the future. Ho…" at bounding box center [867, 229] width 432 height 34
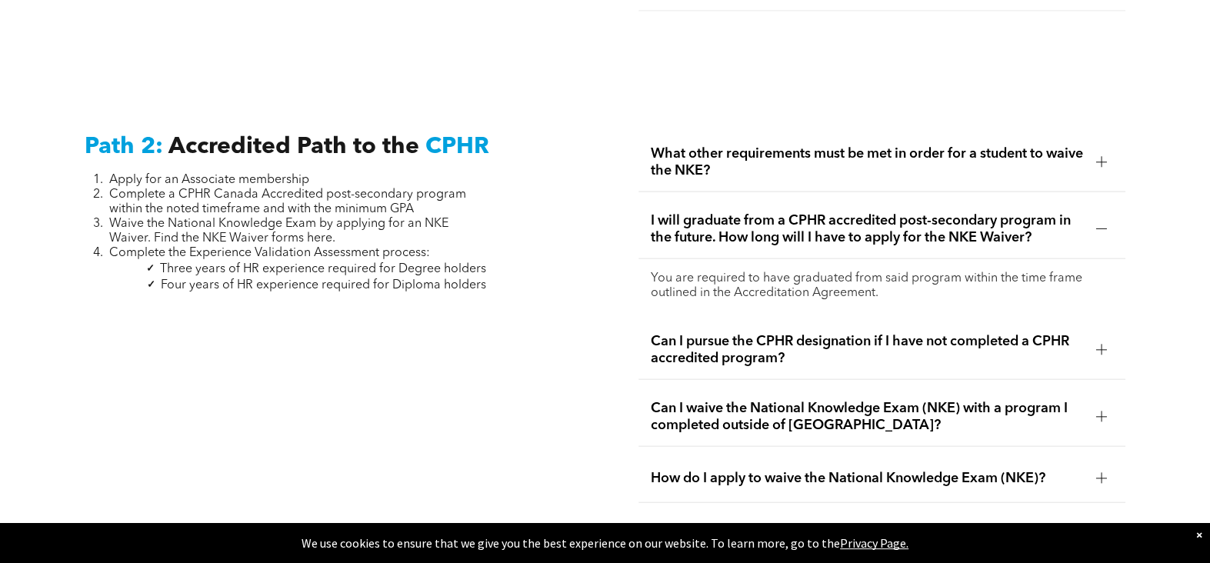
click at [1022, 212] on span "I will graduate from a CPHR accredited post-secondary program in the future. Ho…" at bounding box center [867, 229] width 432 height 34
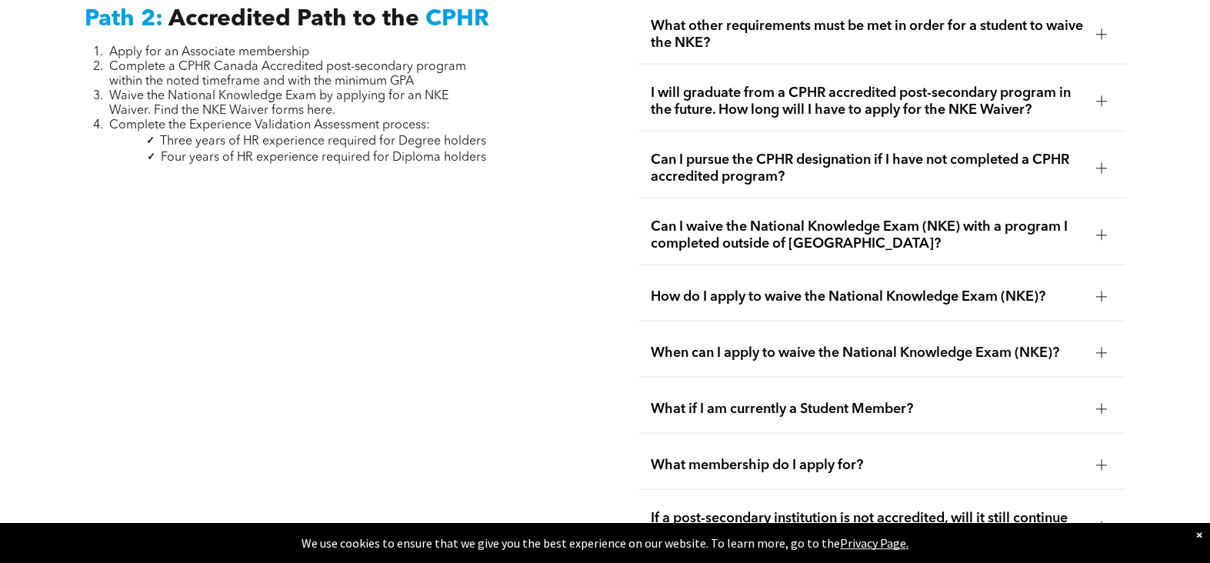
scroll to position [2571, 0]
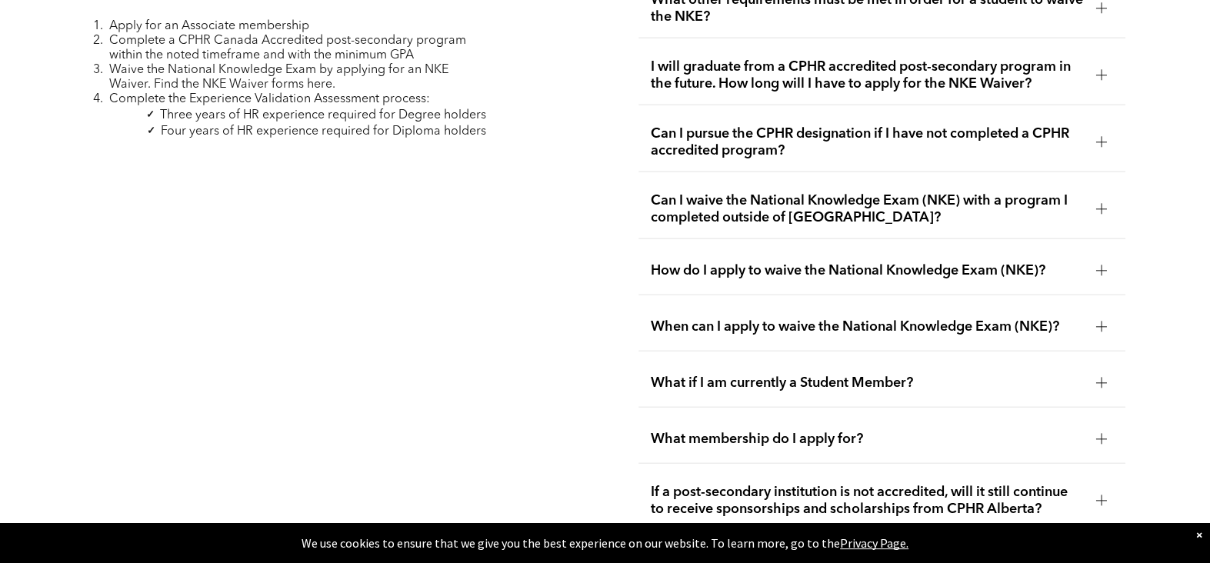
click at [931, 126] on span "Can I pursue the CPHR designation if I have not completed a CPHR accredited pro…" at bounding box center [867, 142] width 432 height 34
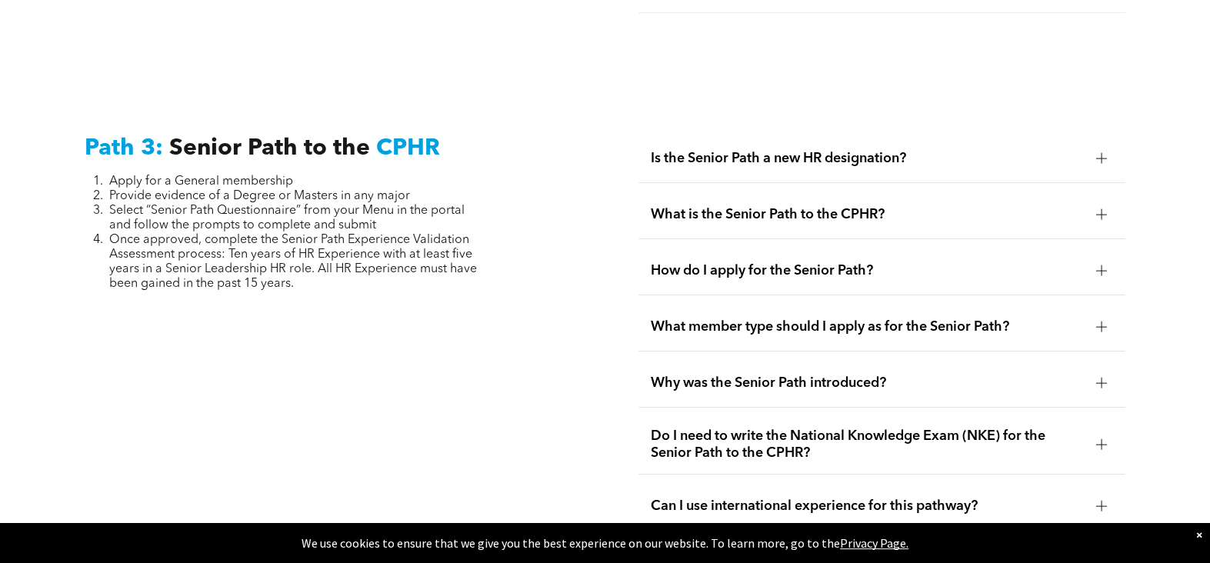
scroll to position [3879, 0]
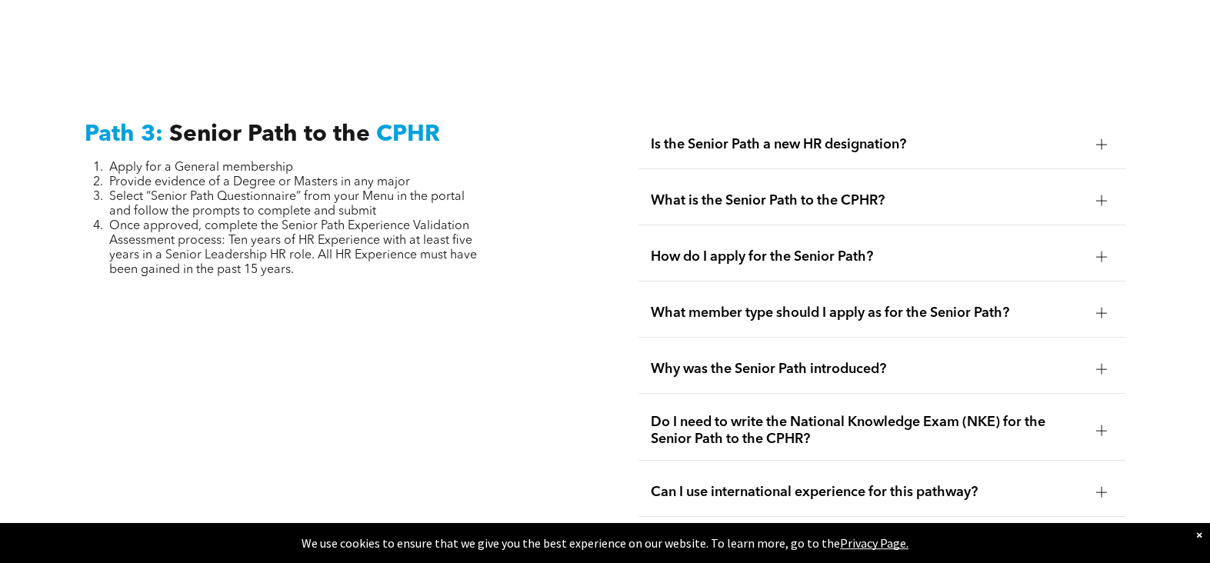
click at [872, 192] on span "What is the Senior Path to the CPHR?" at bounding box center [867, 200] width 432 height 17
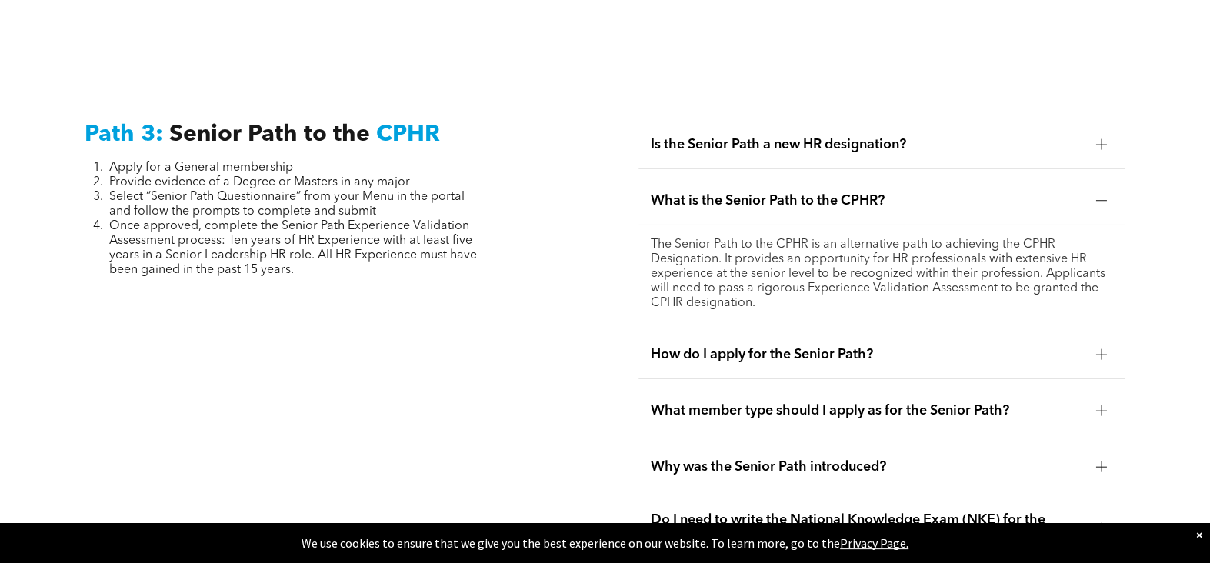
click at [873, 136] on span "Is the Senior Path a new HR designation?" at bounding box center [867, 144] width 432 height 17
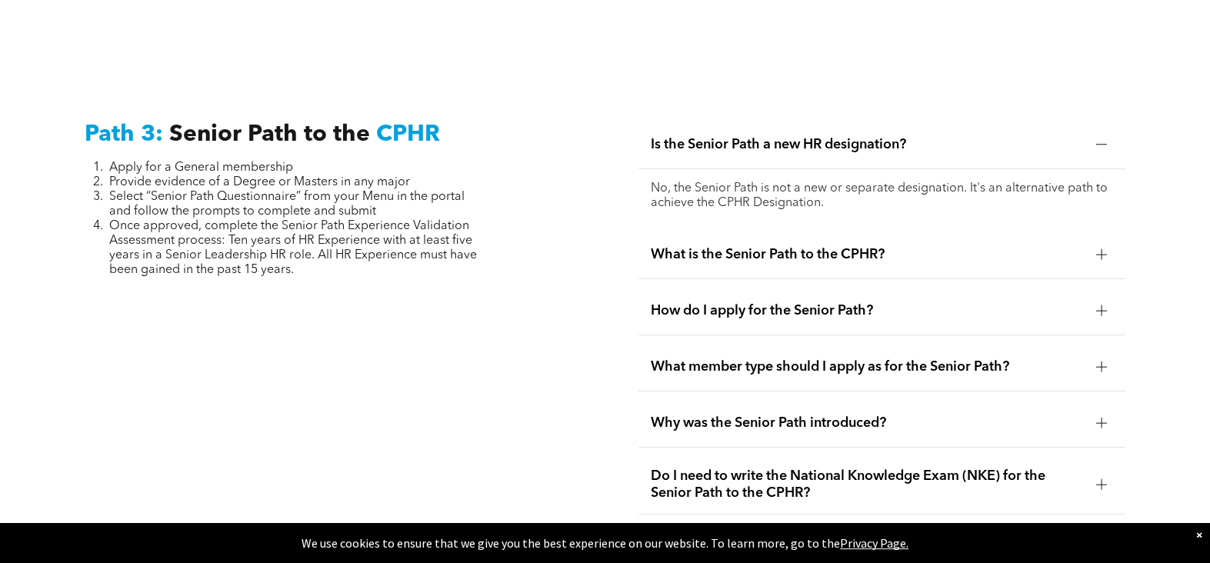
scroll to position [3956, 0]
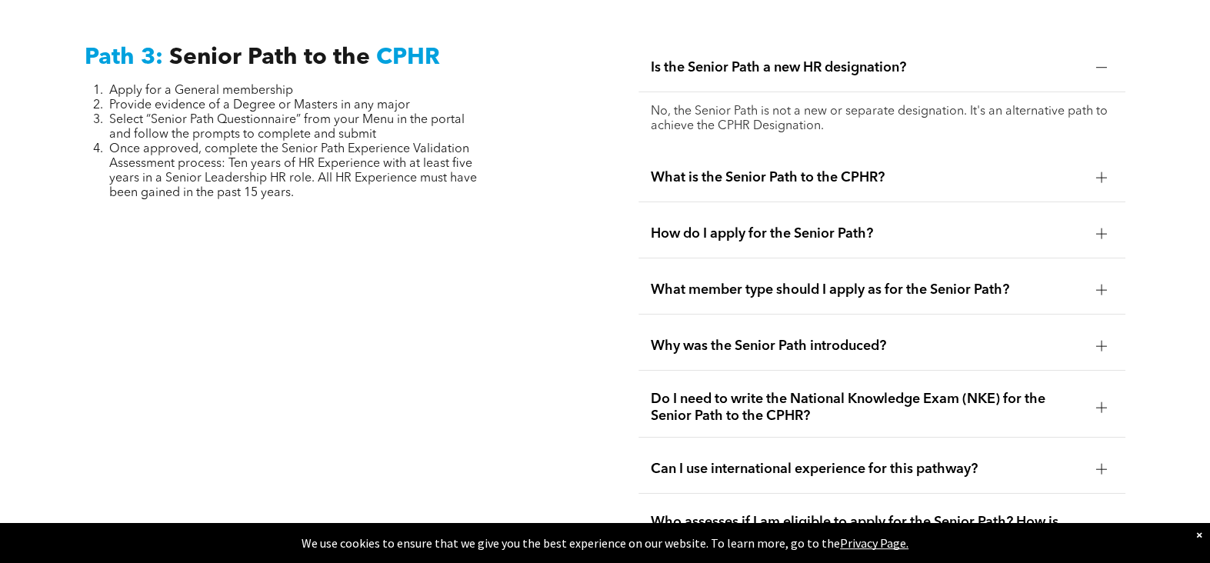
click at [851, 225] on span "How do I apply for the Senior Path?" at bounding box center [867, 233] width 432 height 17
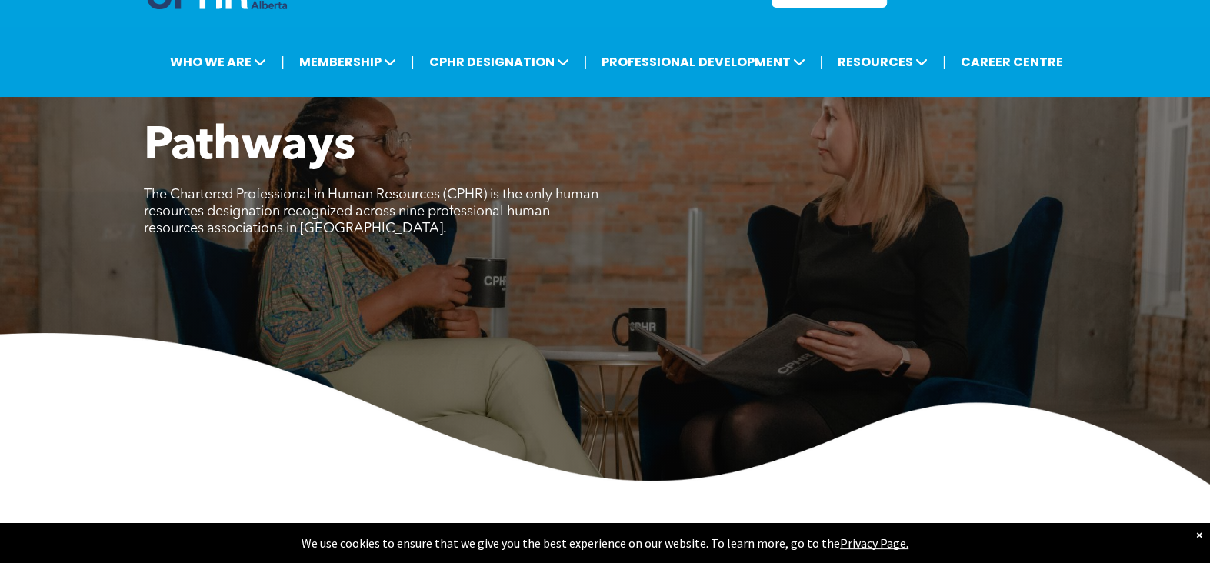
scroll to position [0, 0]
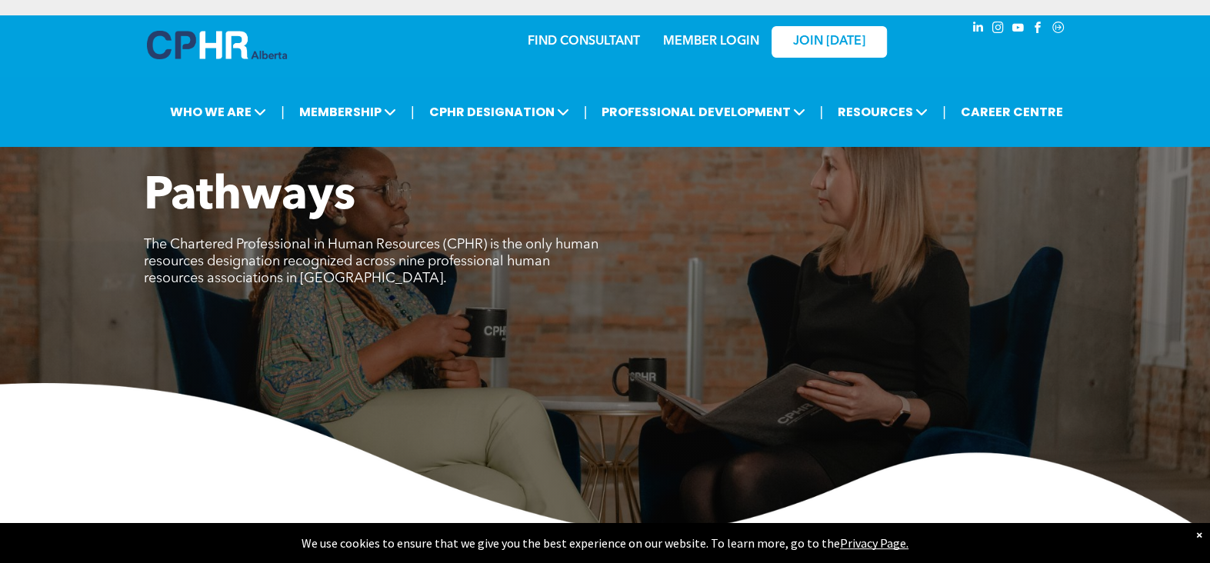
click at [719, 42] on link "MEMBER LOGIN" at bounding box center [711, 41] width 96 height 12
